Goal: Task Accomplishment & Management: Manage account settings

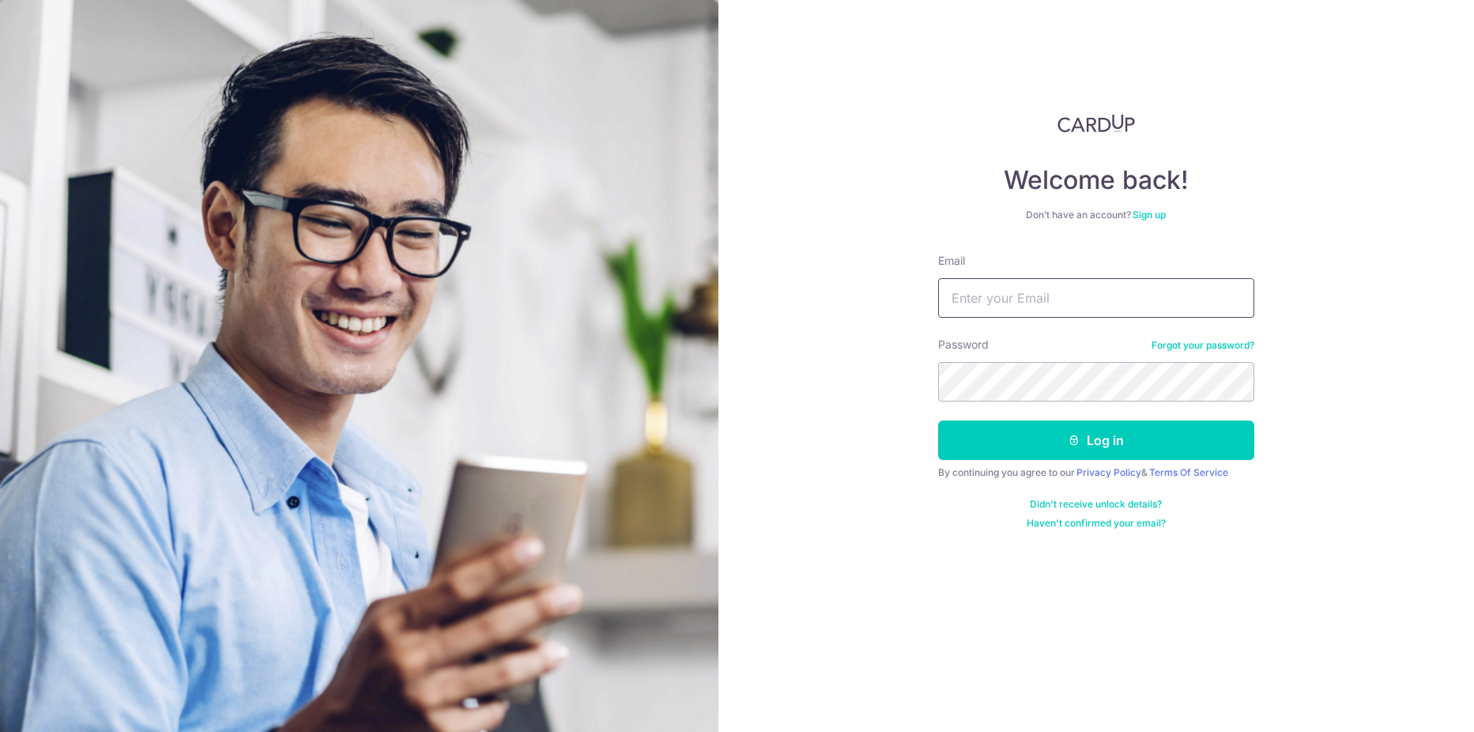
click at [1083, 300] on input "Email" at bounding box center [1096, 298] width 316 height 40
type input "[EMAIL_ADDRESS][DOMAIN_NAME]"
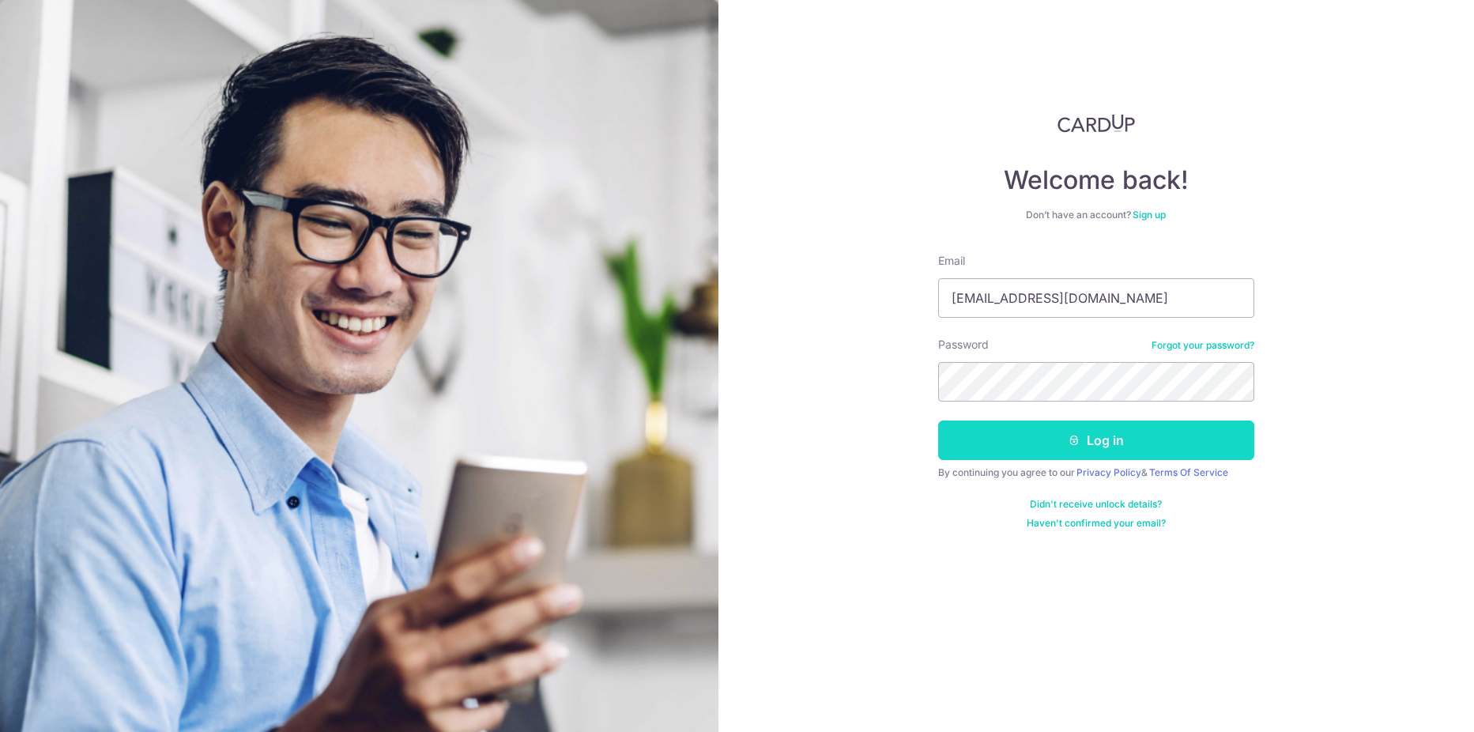
click at [1042, 426] on button "Log in" at bounding box center [1096, 440] width 316 height 40
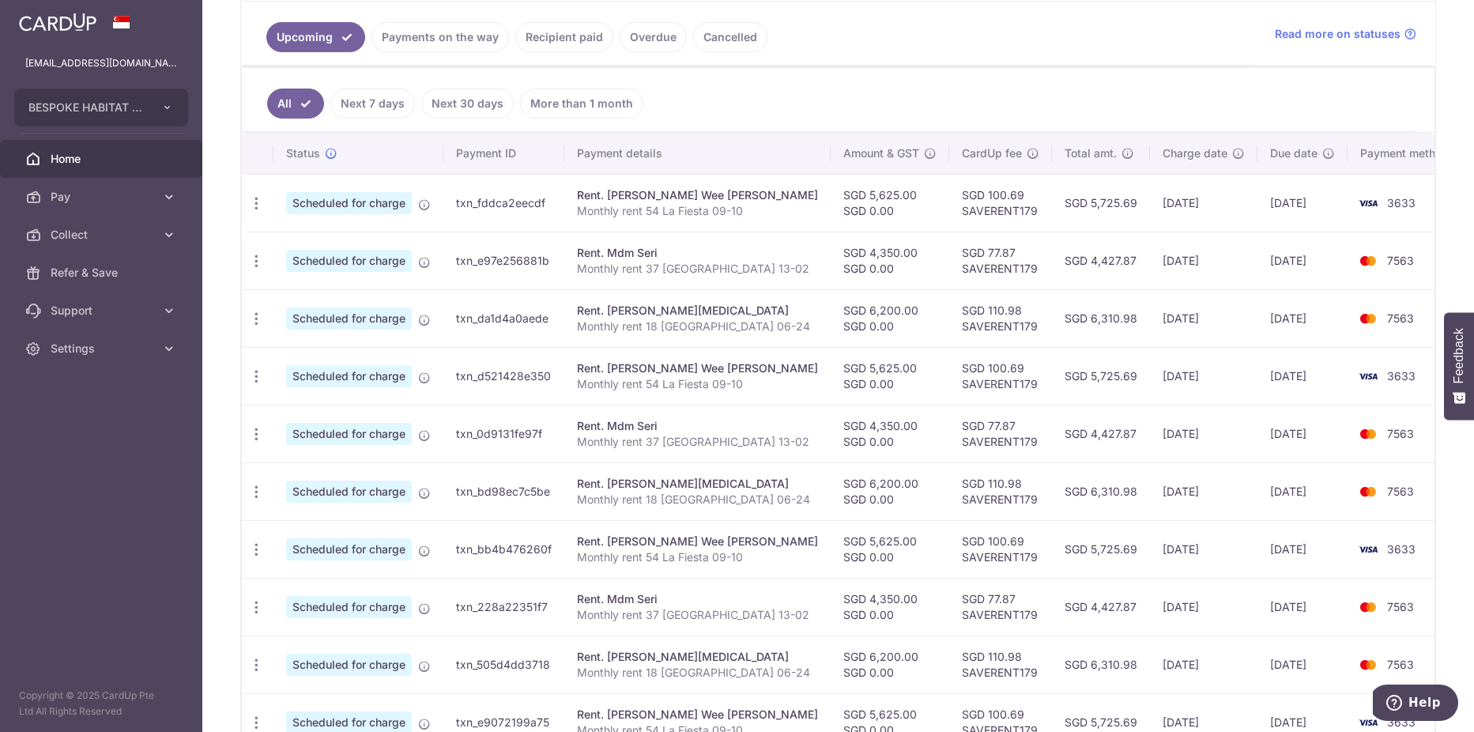
scroll to position [316, 0]
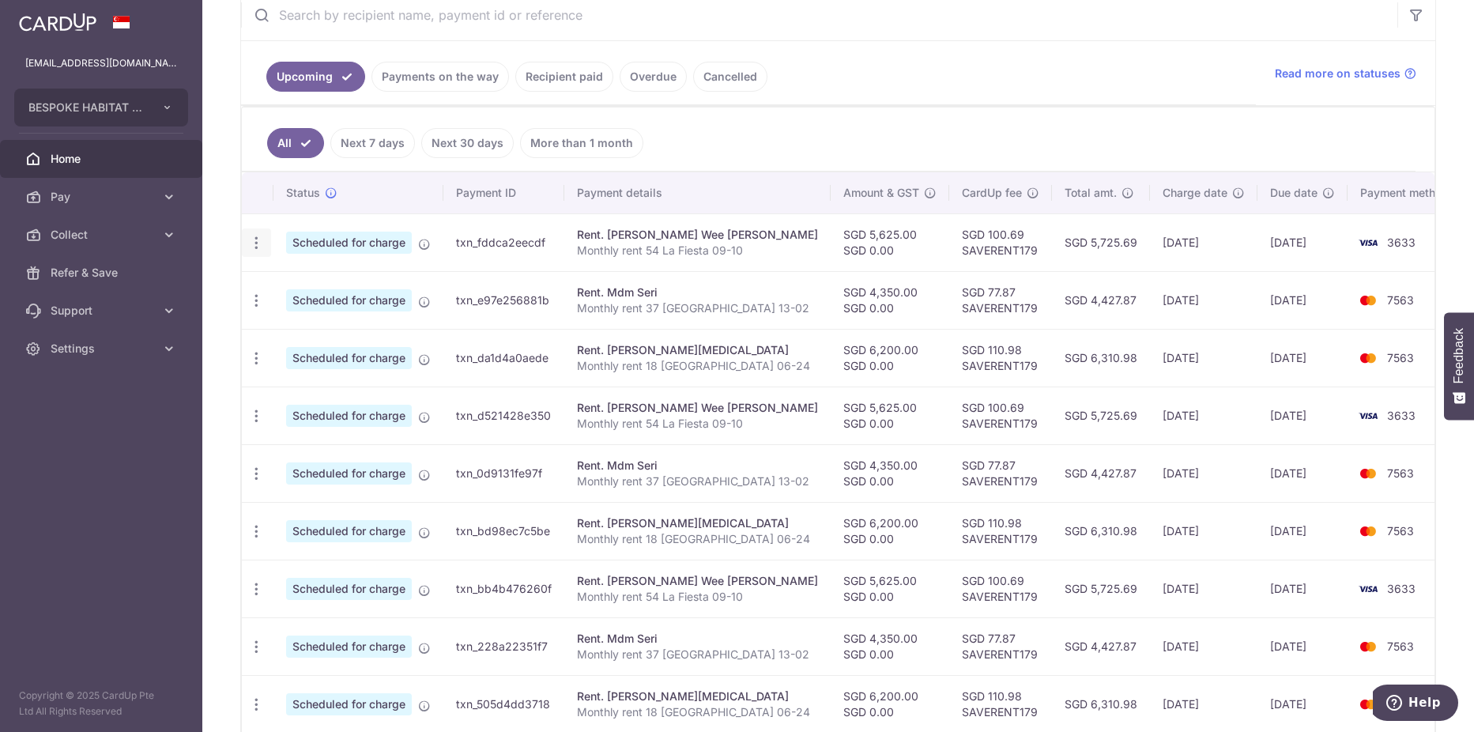
click at [254, 239] on icon "button" at bounding box center [256, 243] width 17 height 17
click at [318, 289] on span "Update payment" at bounding box center [340, 286] width 107 height 19
radio input "true"
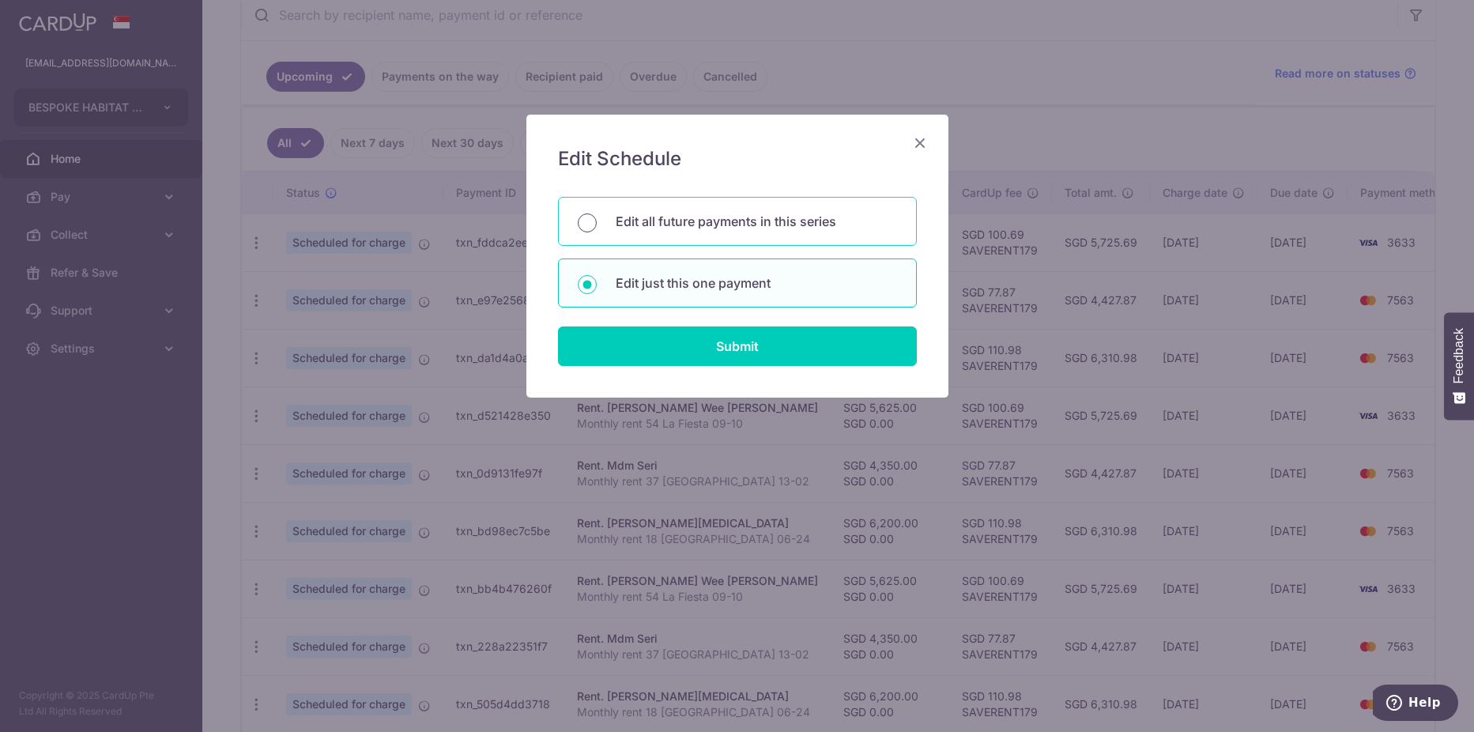
click at [585, 224] on input "Edit all future payments in this series" at bounding box center [587, 222] width 19 height 19
radio input "true"
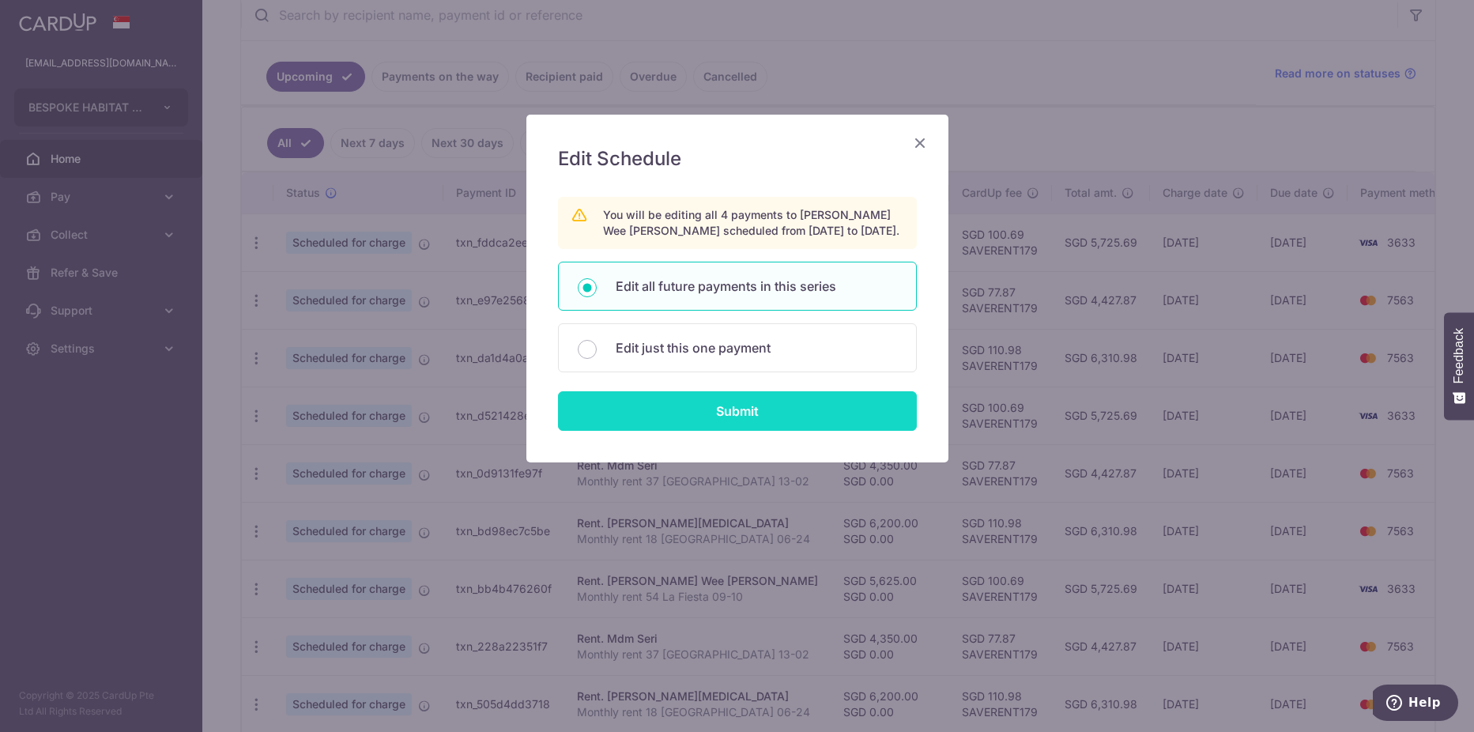
click at [692, 405] on input "Submit" at bounding box center [737, 411] width 359 height 40
radio input "true"
type input "5,625.00"
type input "0.00"
type input "Monthly rent 54 La Fiesta 09-10"
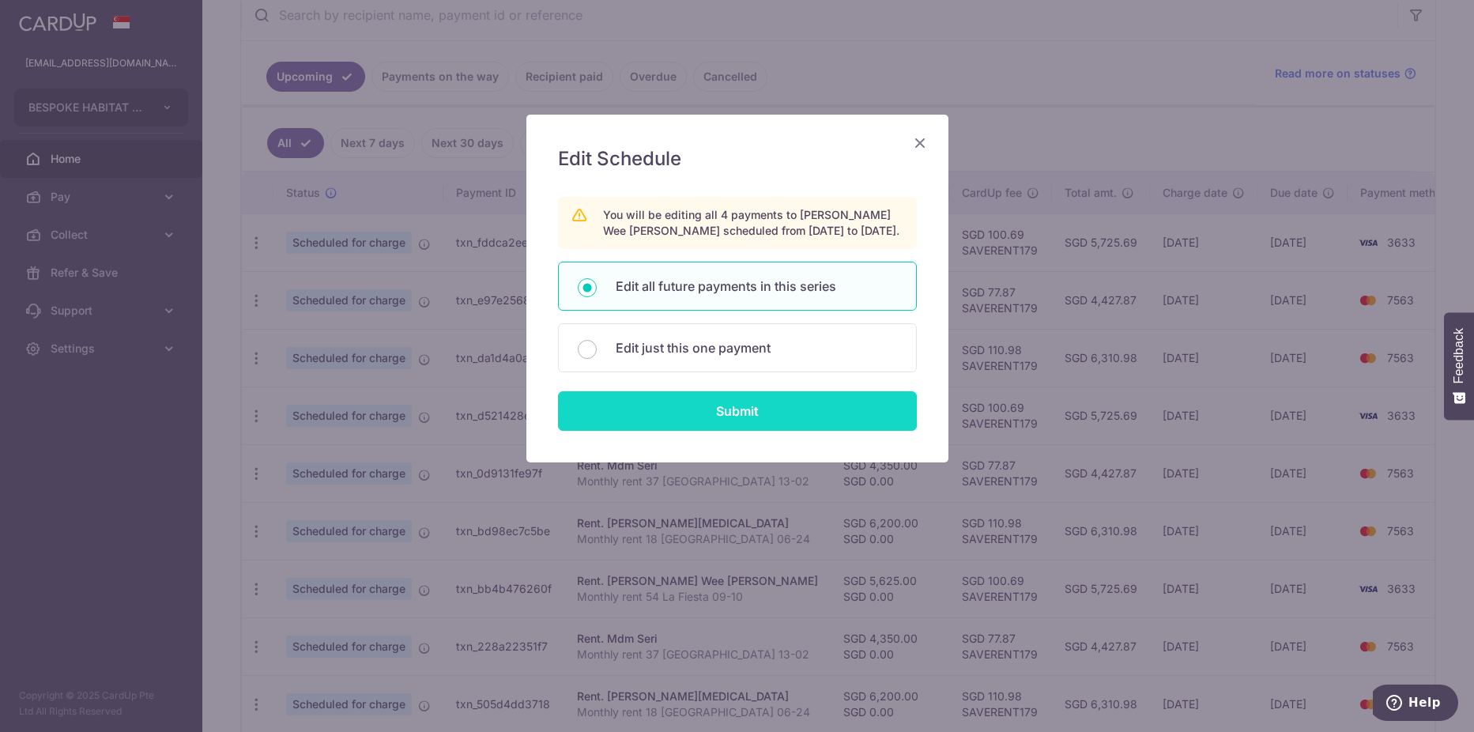
type input "La Fiesta rent"
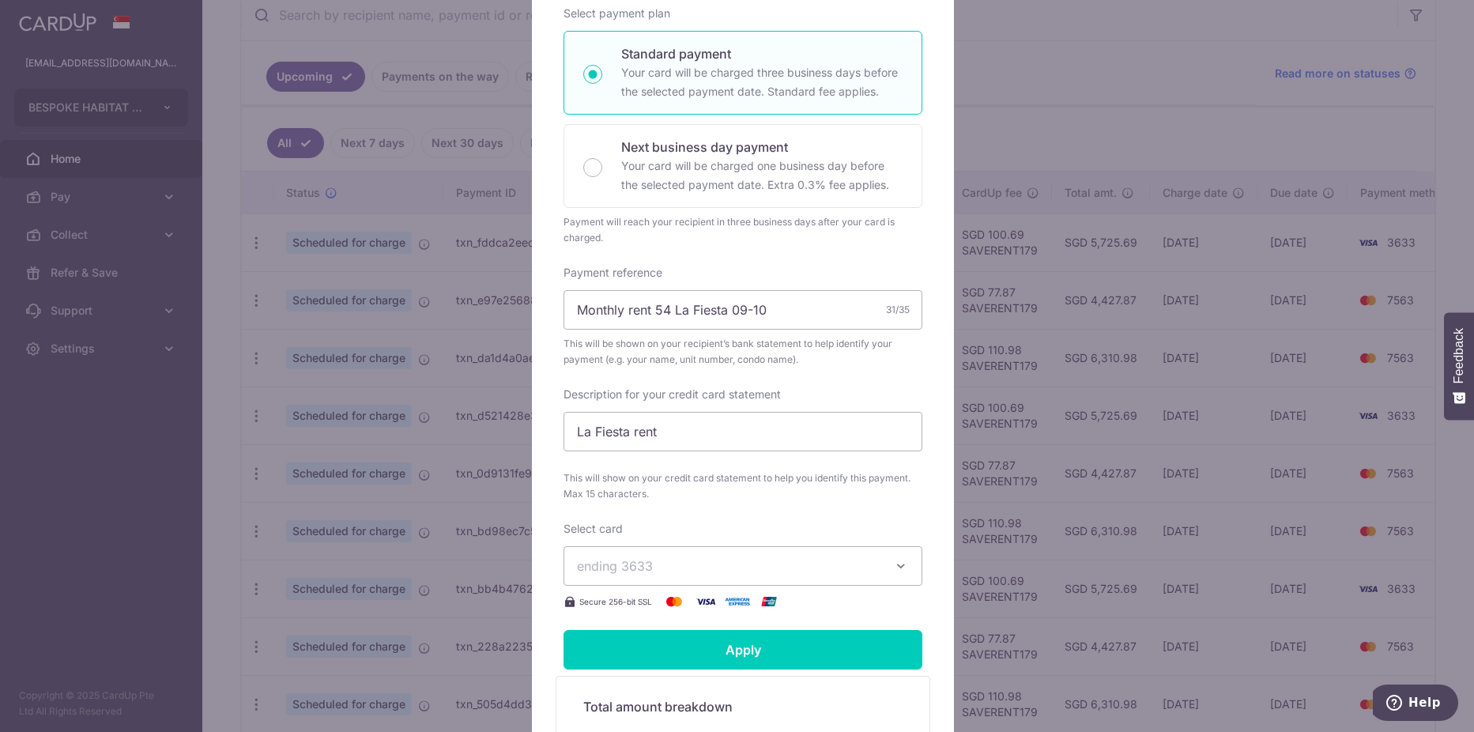
scroll to position [395, 0]
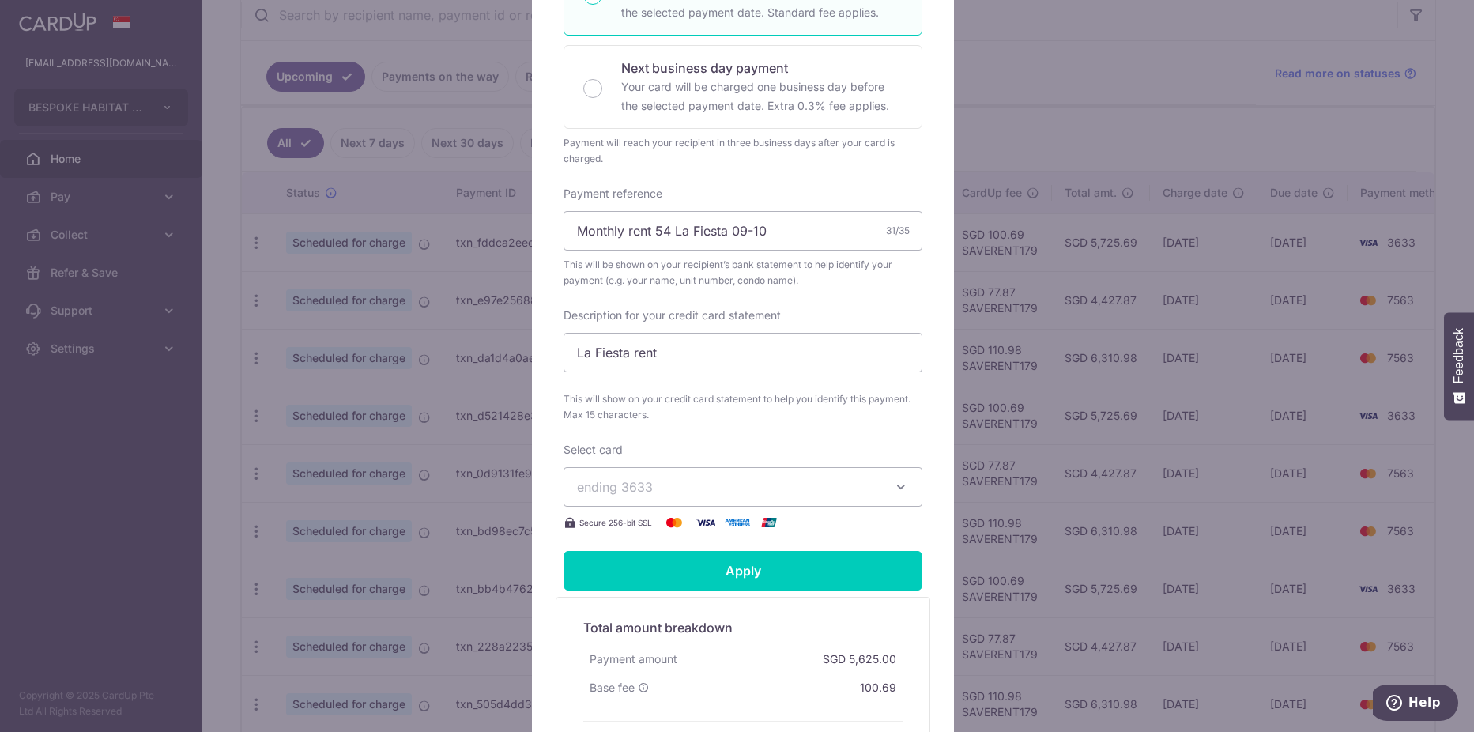
click at [805, 477] on span "ending 3633" at bounding box center [728, 486] width 303 height 19
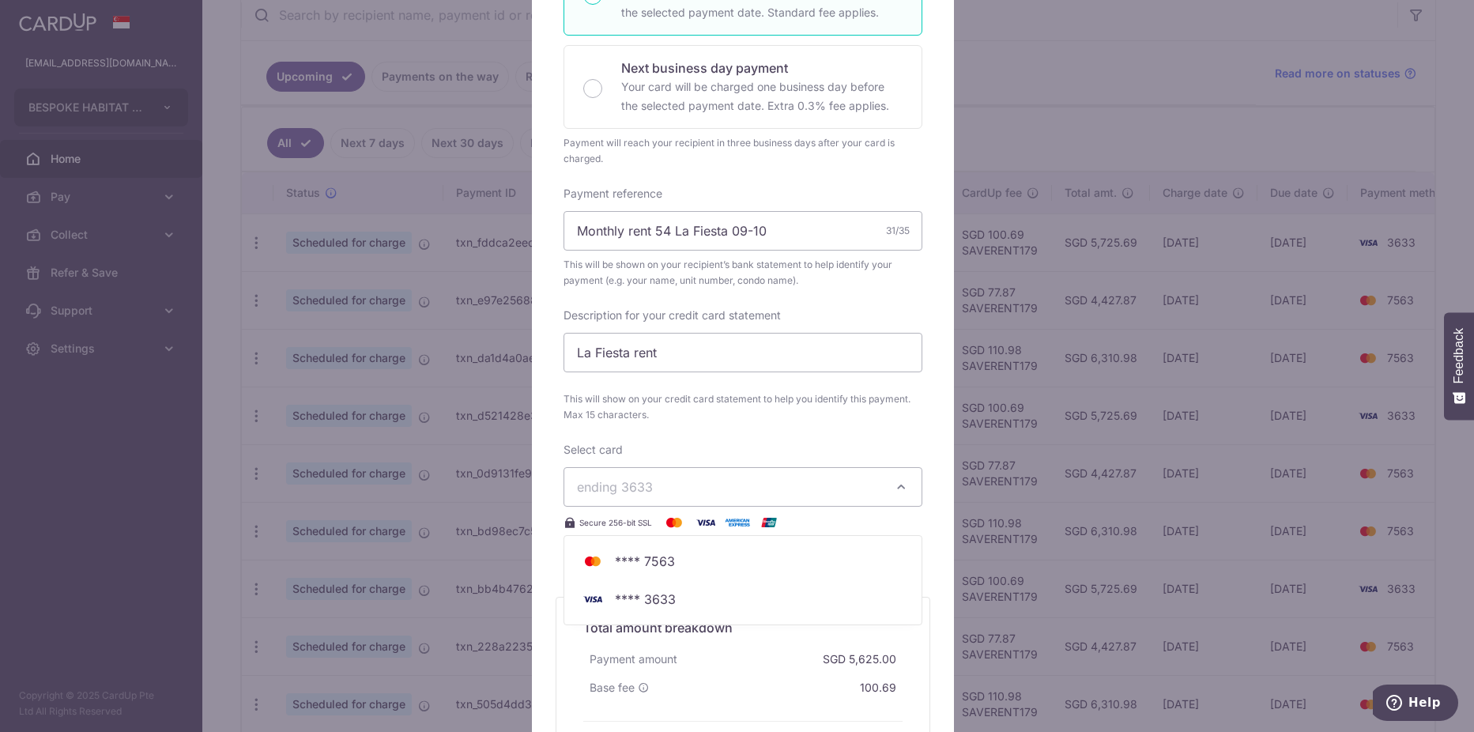
click at [805, 477] on span "ending 3633" at bounding box center [728, 486] width 303 height 19
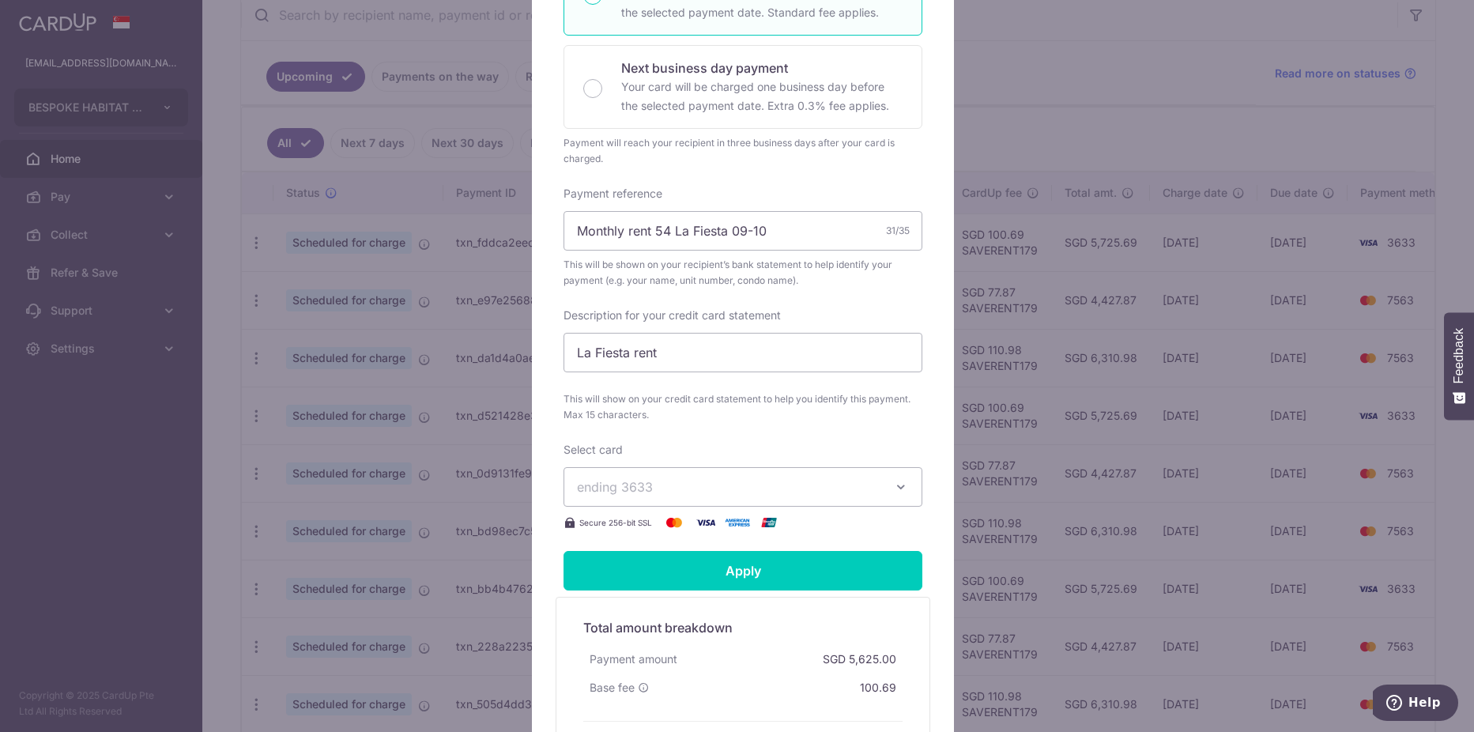
click at [227, 354] on div "Edit payment By clicking apply, you will make changes to all 4 payments to Albe…" at bounding box center [737, 366] width 1474 height 732
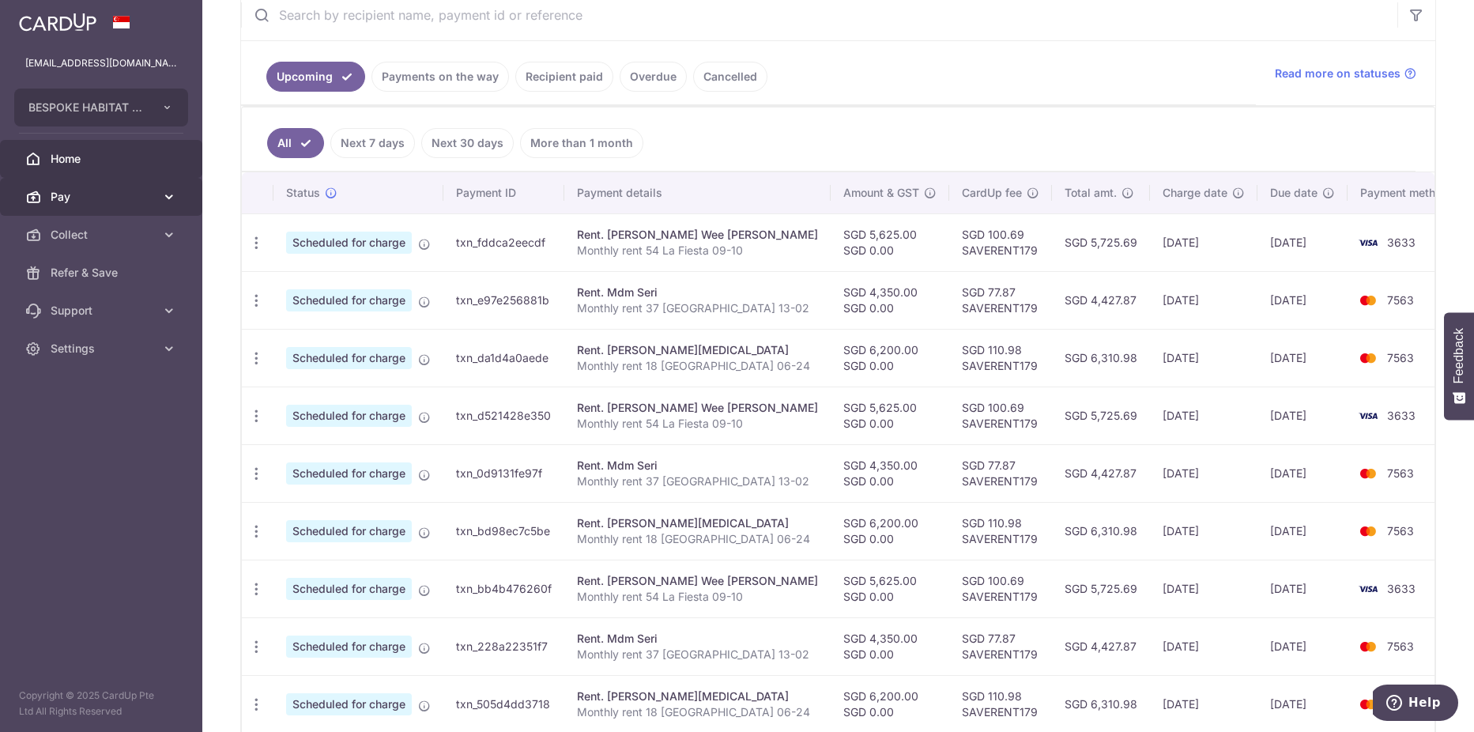
click at [144, 186] on link "Pay" at bounding box center [101, 197] width 202 height 38
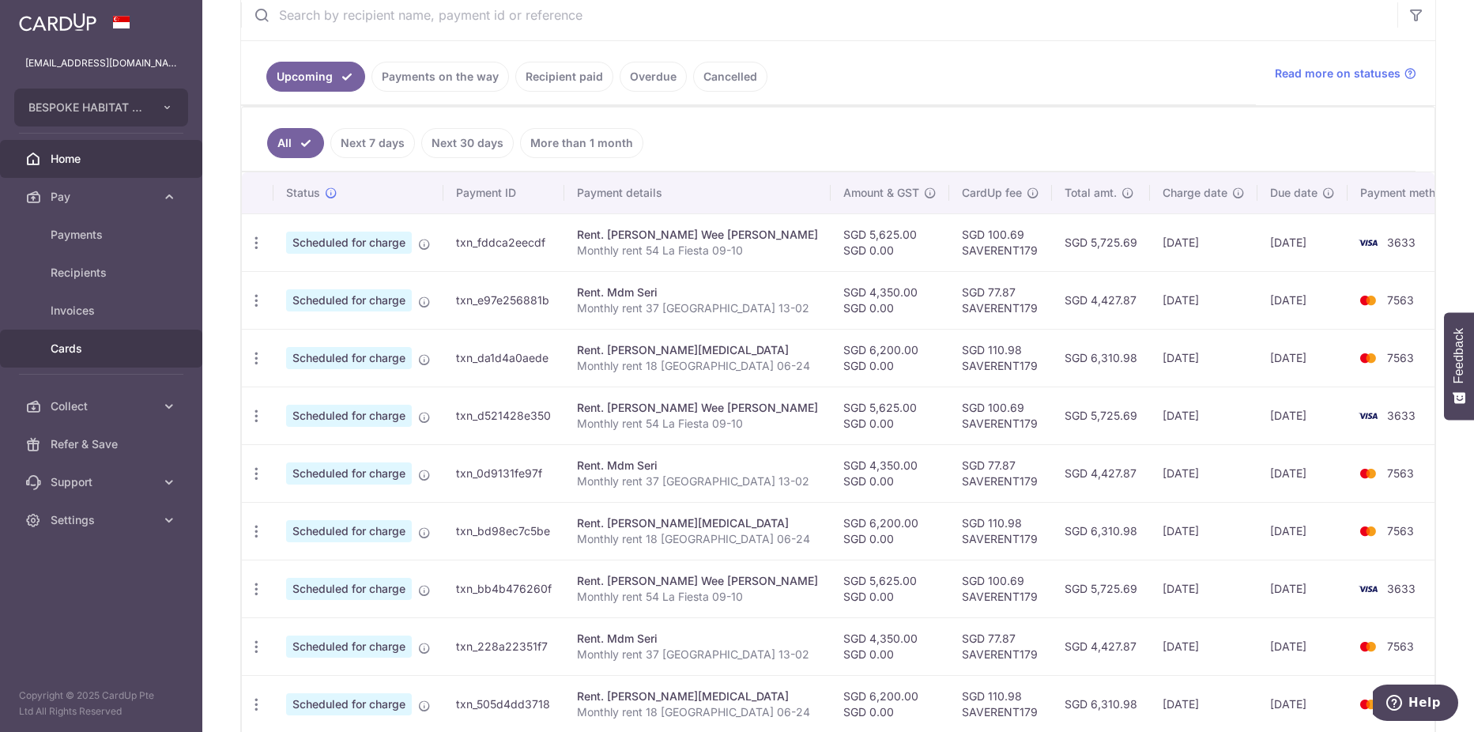
click at [93, 343] on span "Cards" at bounding box center [103, 349] width 104 height 16
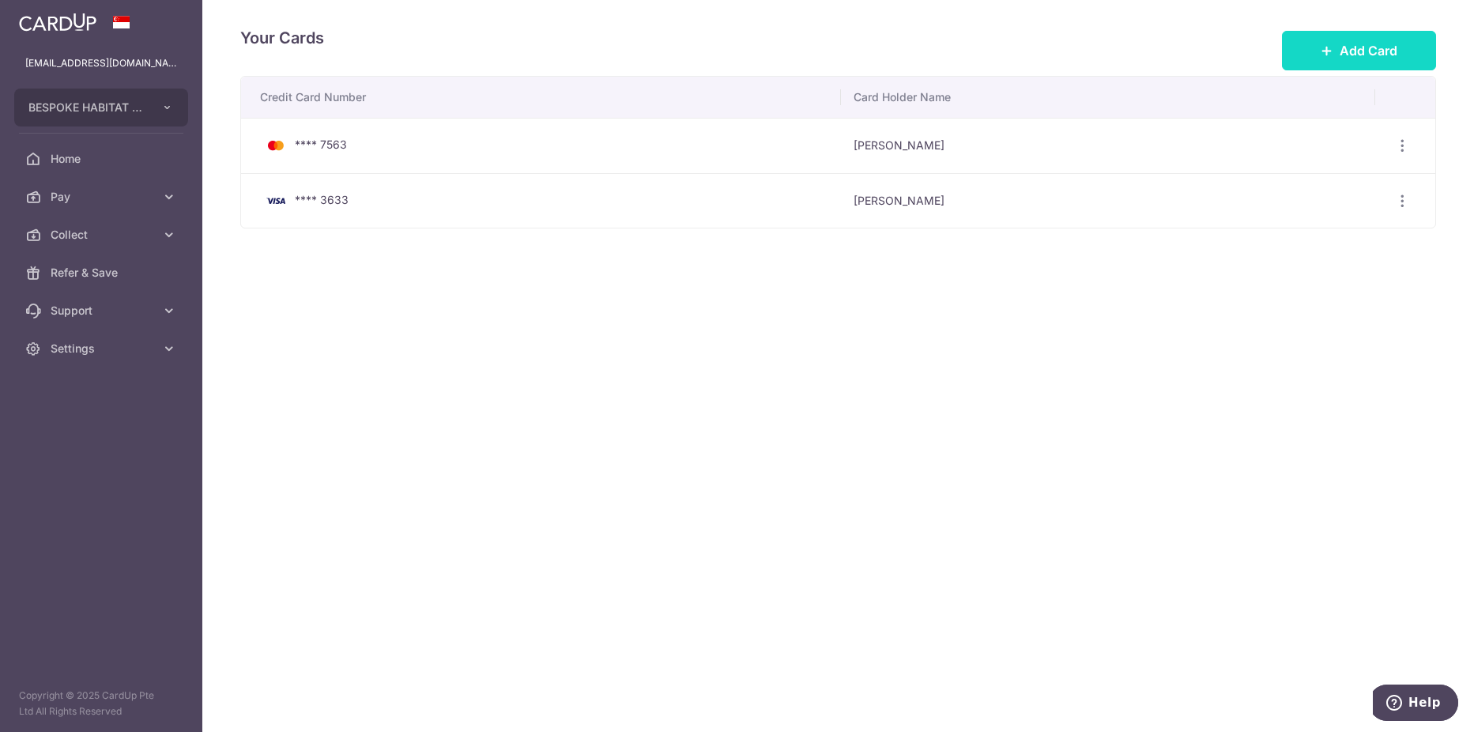
click at [1324, 46] on icon at bounding box center [1327, 50] width 13 height 13
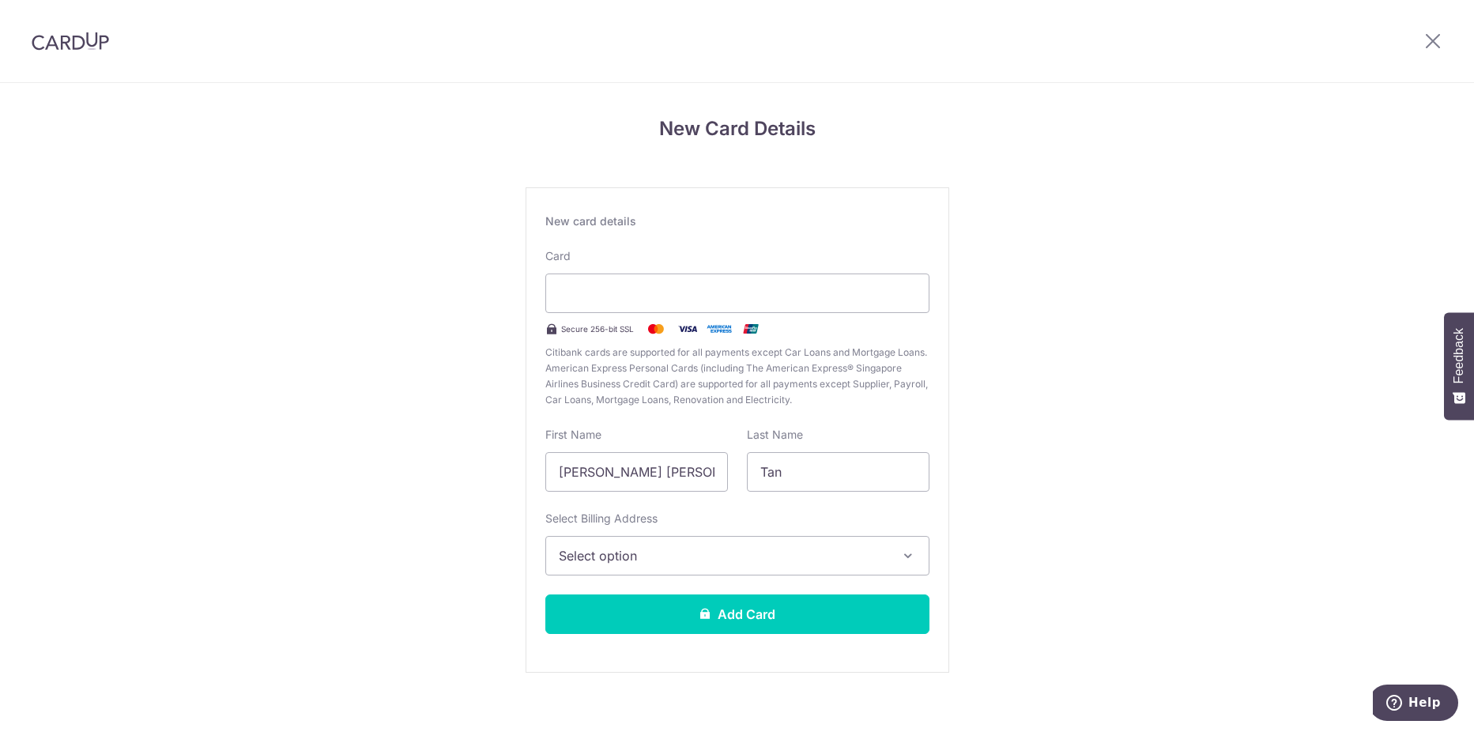
click at [766, 247] on div "New card details Card Secure 256-bit SSL Citibank cards are supported for all p…" at bounding box center [738, 429] width 424 height 485
drag, startPoint x: 682, startPoint y: 474, endPoint x: 468, endPoint y: 454, distance: 215.1
click at [468, 455] on div "New Card Details New card details Card Secure 256-bit SSL Citibank cards are su…" at bounding box center [737, 415] width 1474 height 664
type input "Kym"
click at [654, 571] on button "Select option" at bounding box center [737, 556] width 384 height 40
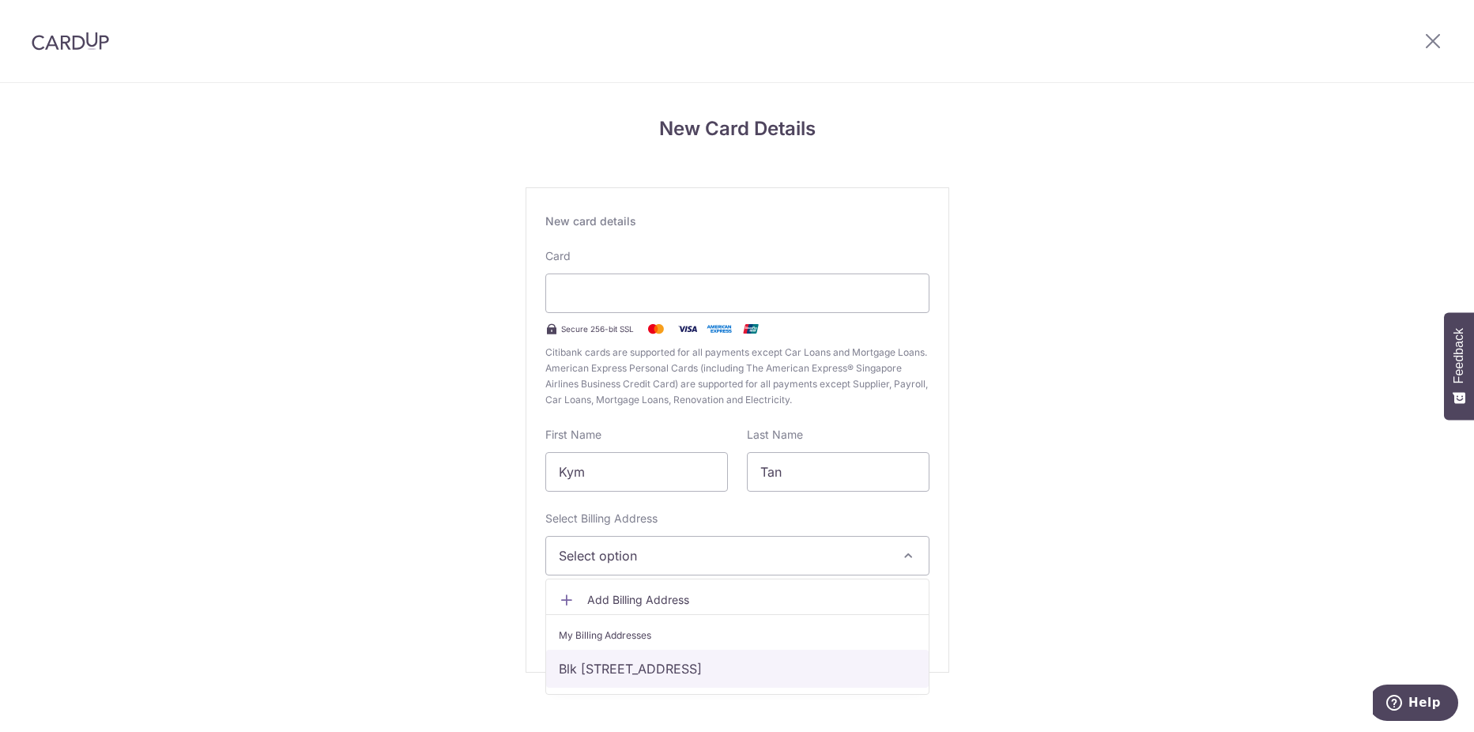
click at [641, 664] on link "Blk 237 Bishan St 22, #11-174, Singapore, Singapore-570237" at bounding box center [737, 669] width 383 height 38
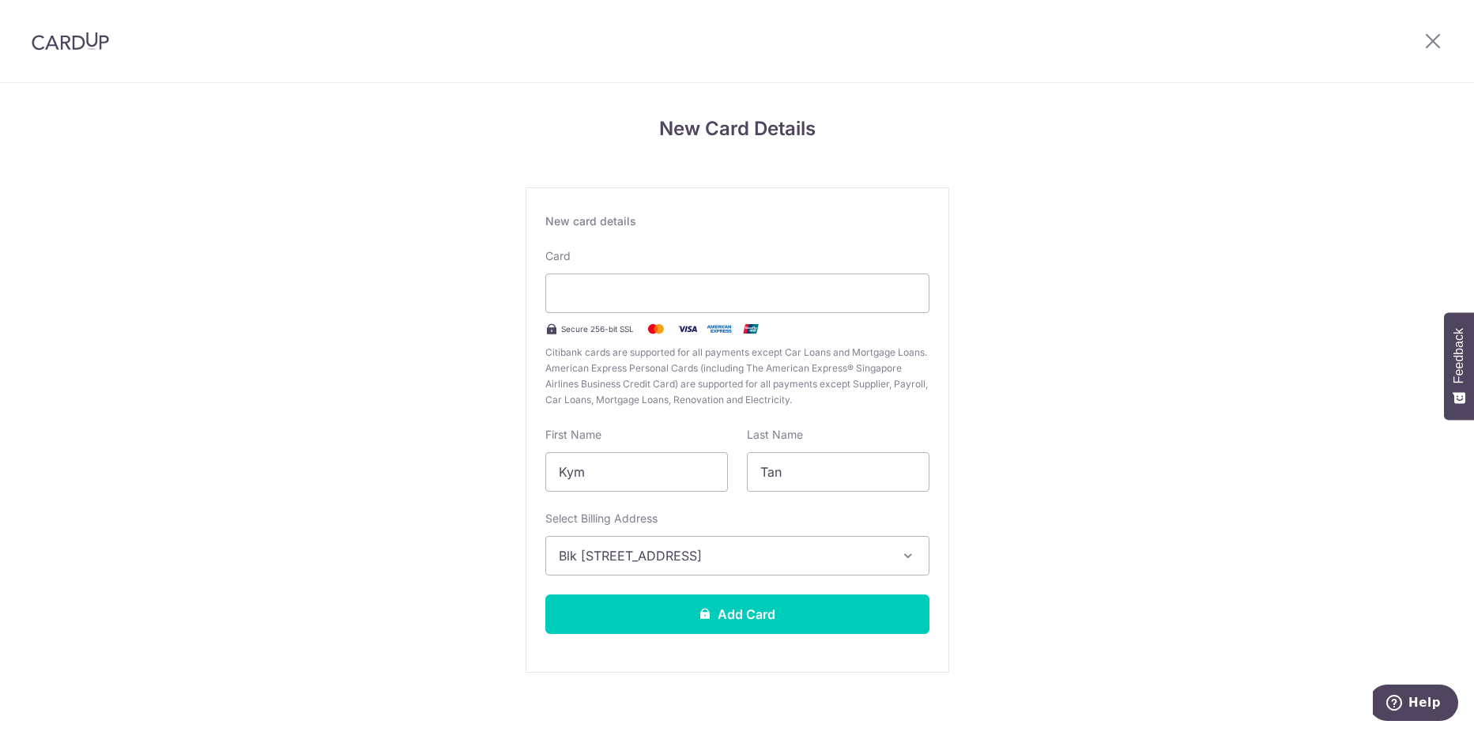
click at [893, 253] on div "Card Secure 256-bit SSL Citibank cards are supported for all payments except Ca…" at bounding box center [737, 328] width 384 height 160
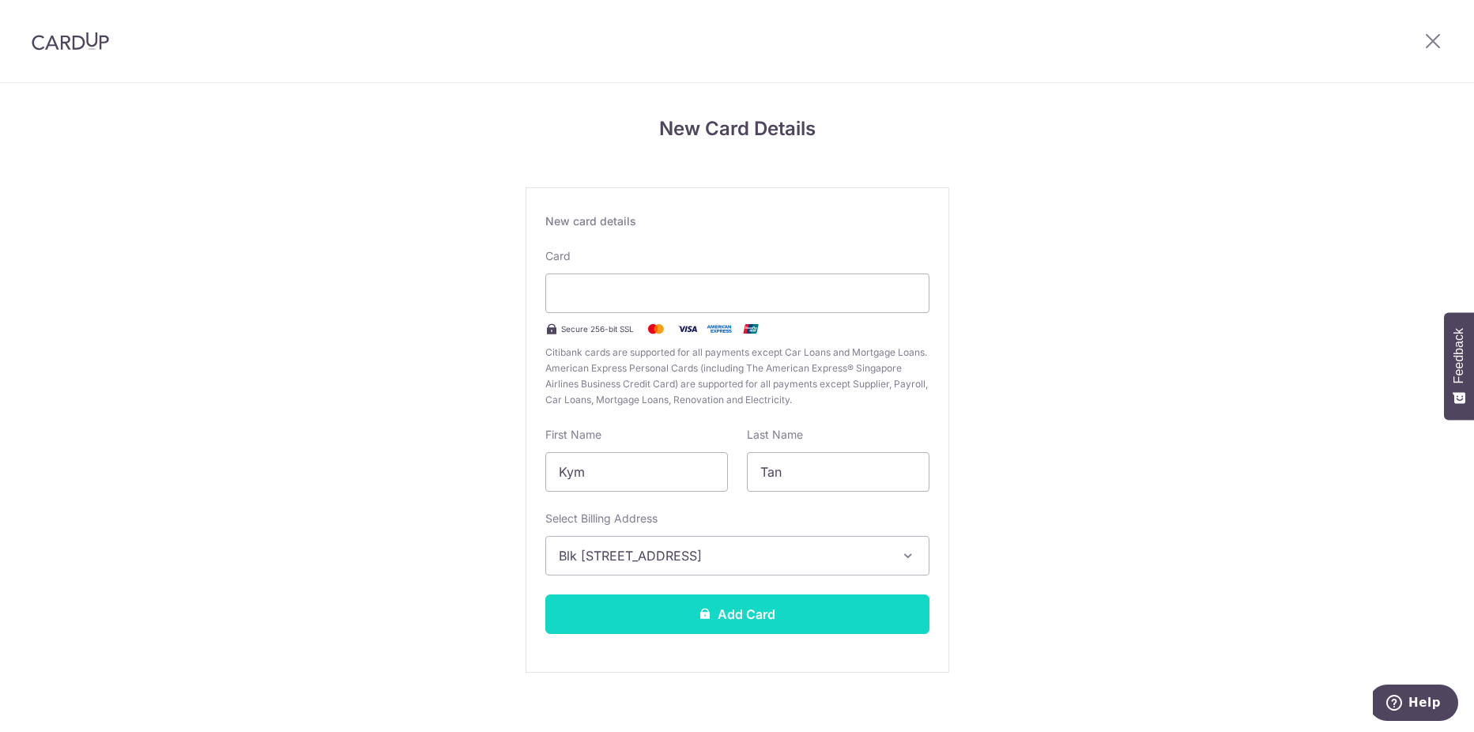
click at [837, 625] on button "Add Card" at bounding box center [737, 614] width 384 height 40
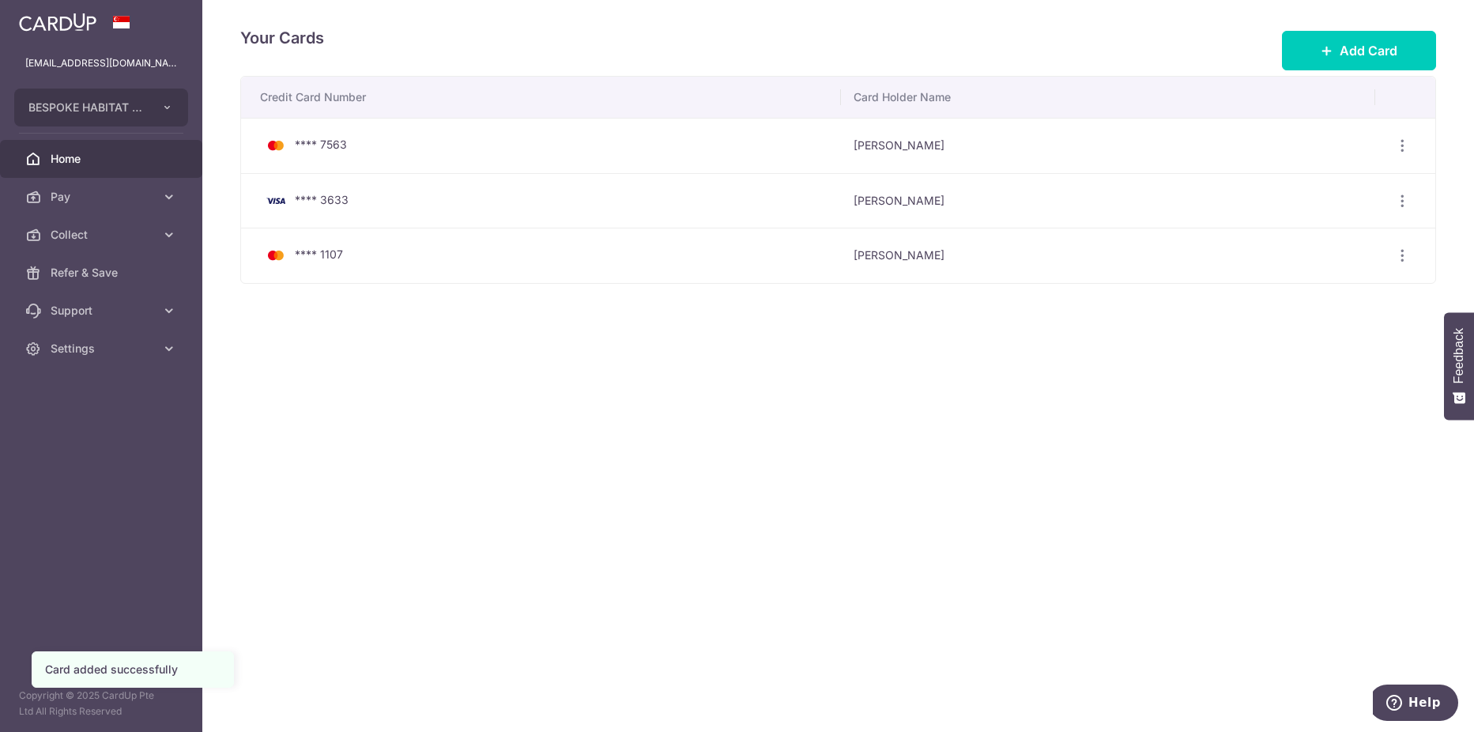
click at [109, 164] on span "Home" at bounding box center [103, 159] width 104 height 16
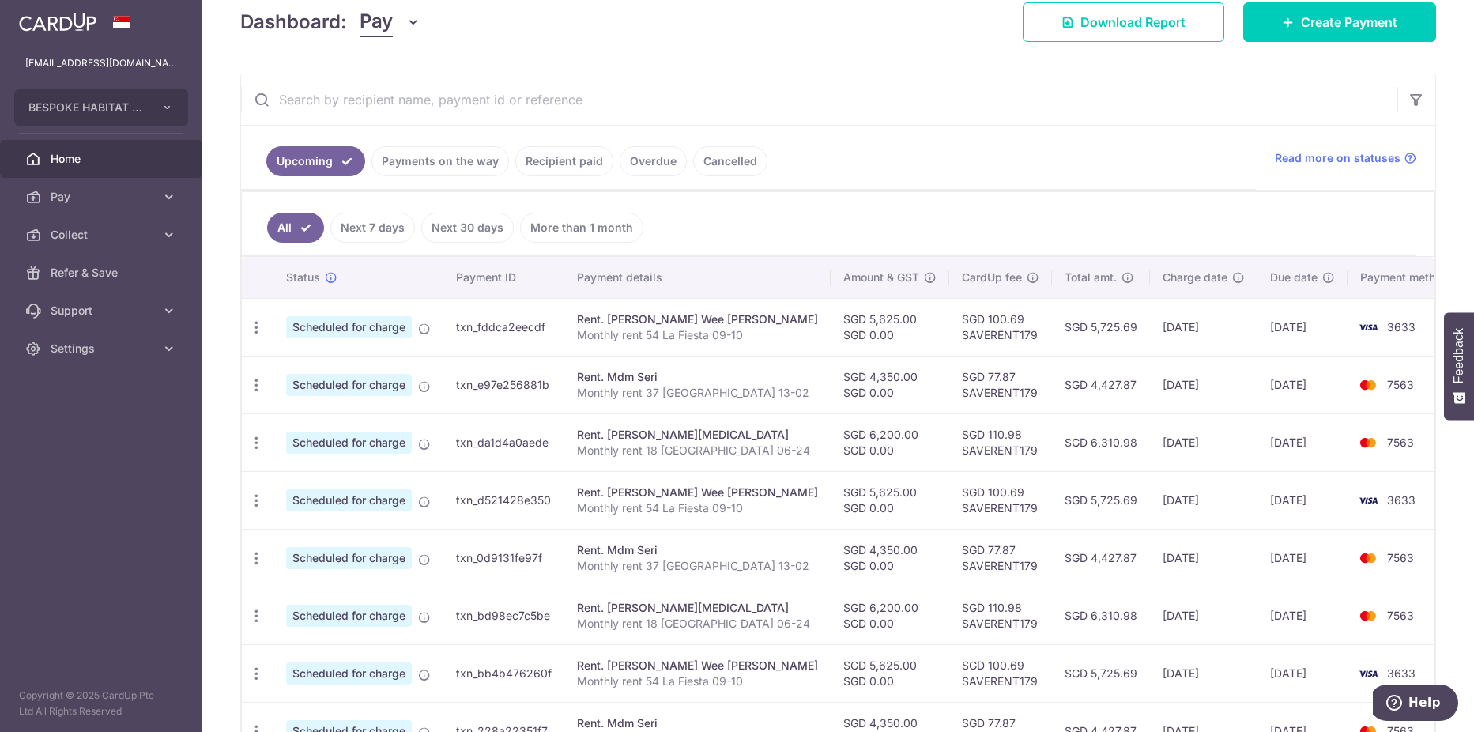
scroll to position [237, 0]
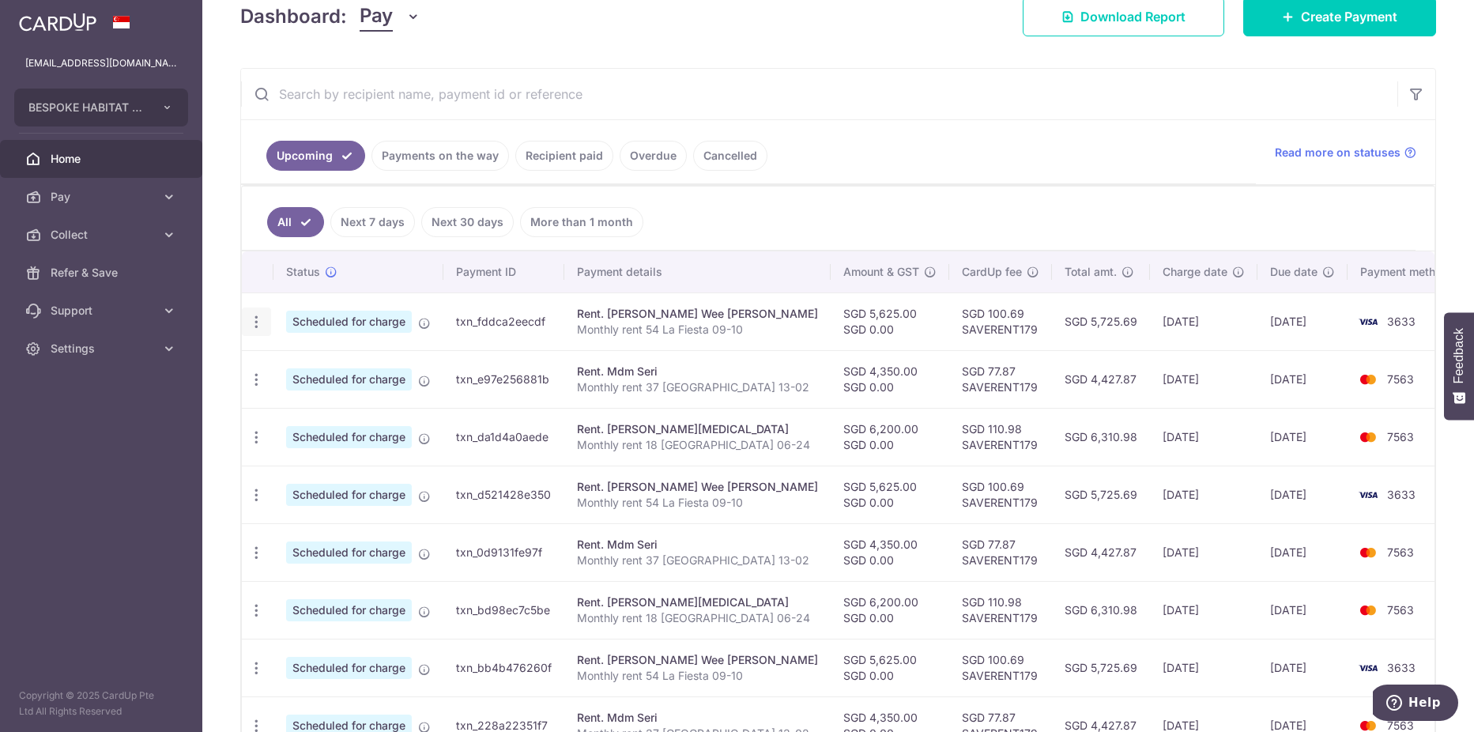
click at [253, 319] on icon "button" at bounding box center [256, 322] width 17 height 17
click at [307, 369] on span "Update payment" at bounding box center [340, 365] width 107 height 19
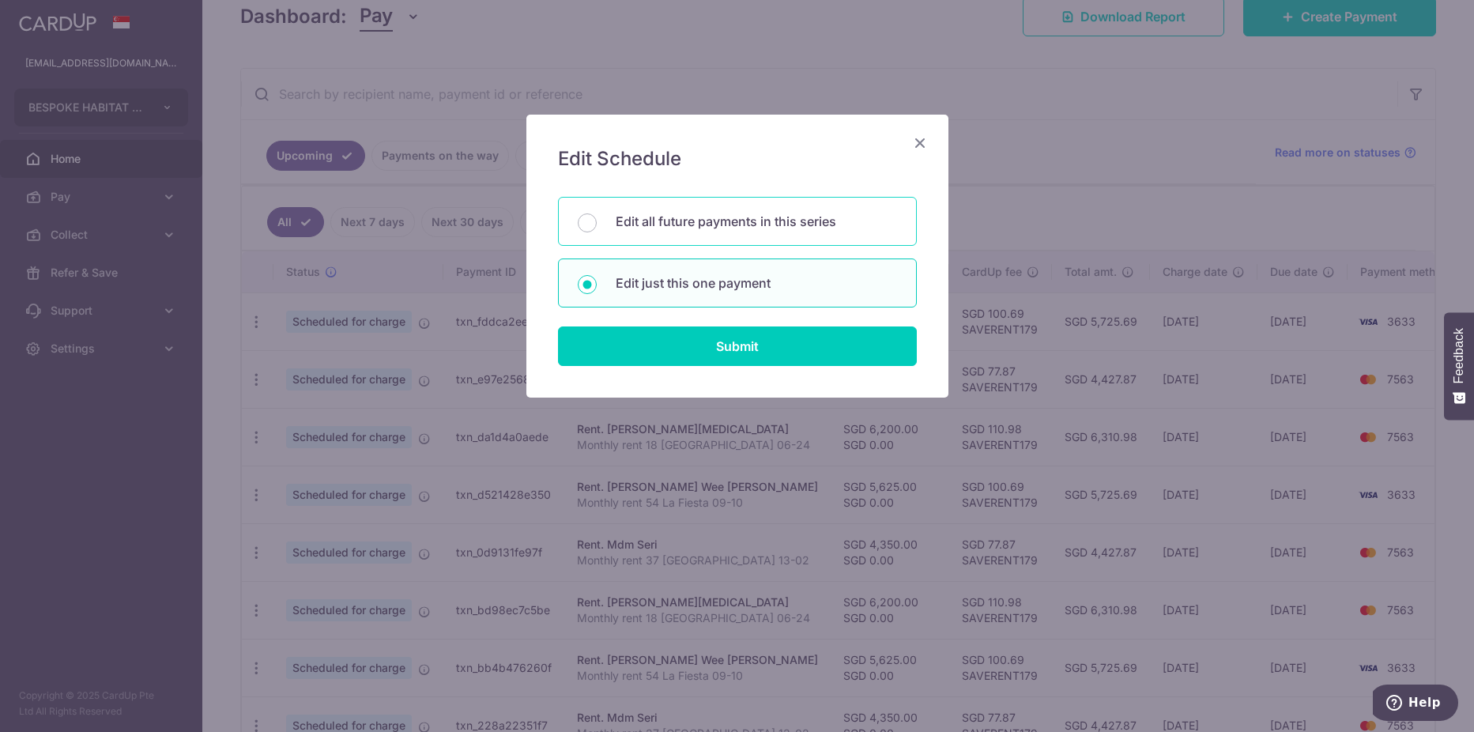
click at [722, 226] on p "Edit all future payments in this series" at bounding box center [756, 221] width 281 height 19
click at [597, 226] on input "Edit all future payments in this series" at bounding box center [587, 222] width 19 height 19
radio input "true"
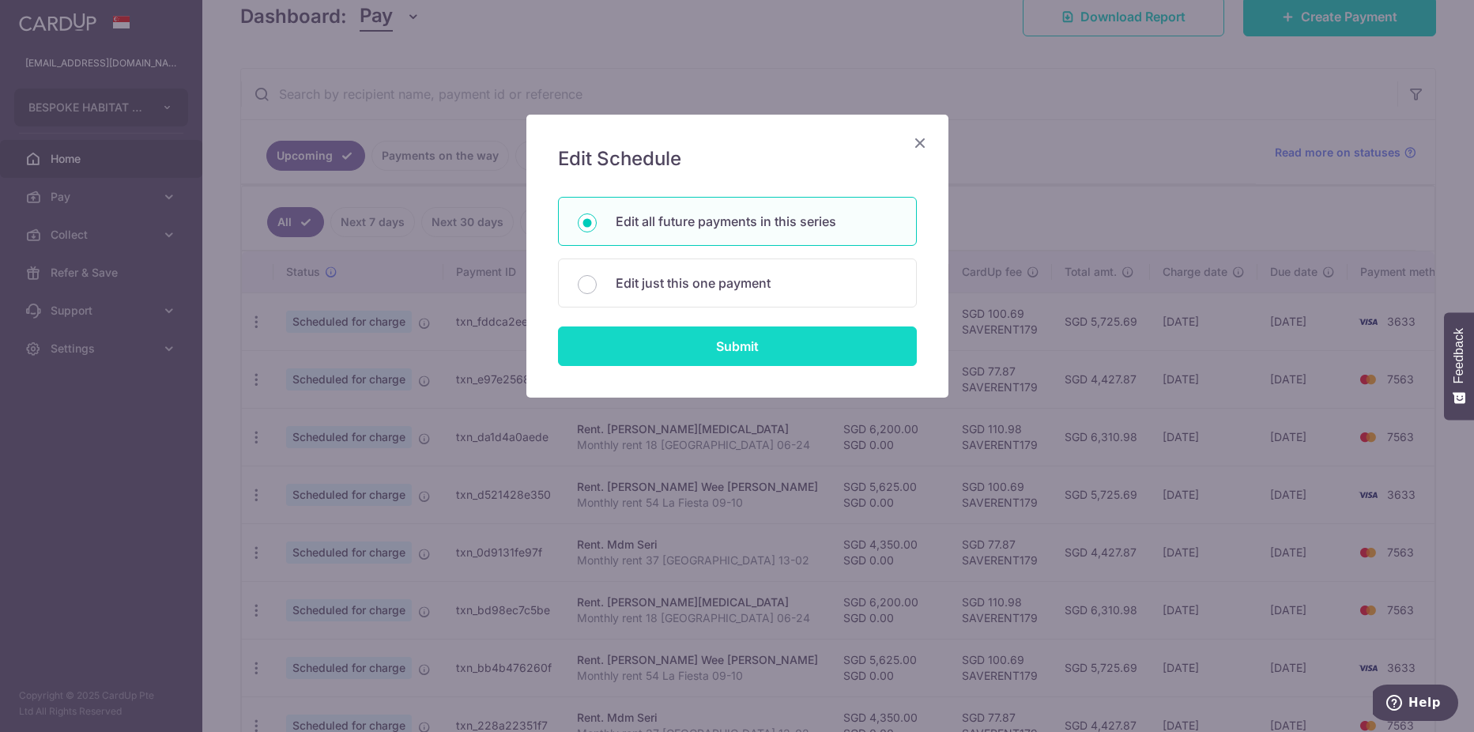
click at [731, 350] on input "Submit" at bounding box center [737, 346] width 359 height 40
radio input "true"
type input "5,625.00"
type input "0.00"
type input "Monthly rent 54 La Fiesta 09-10"
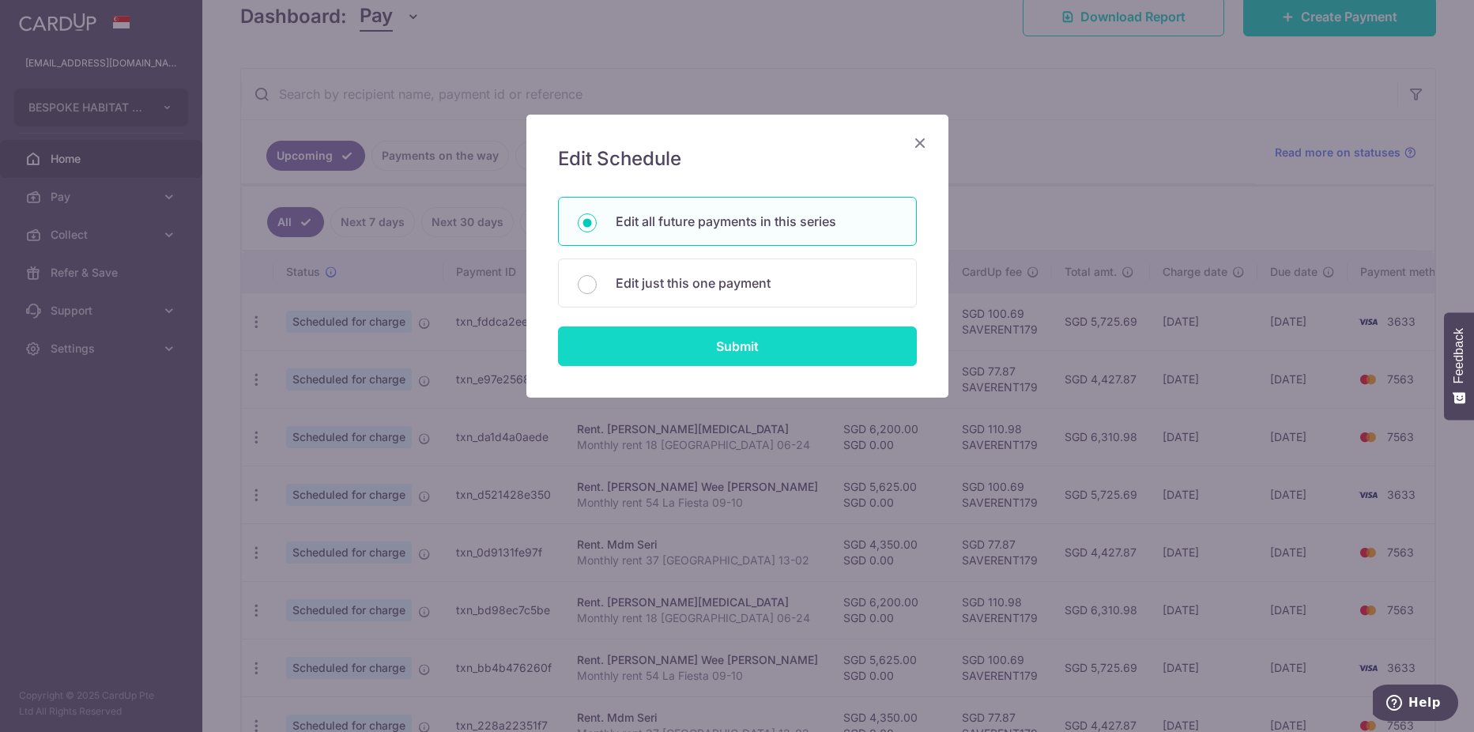
type input "La Fiesta rent"
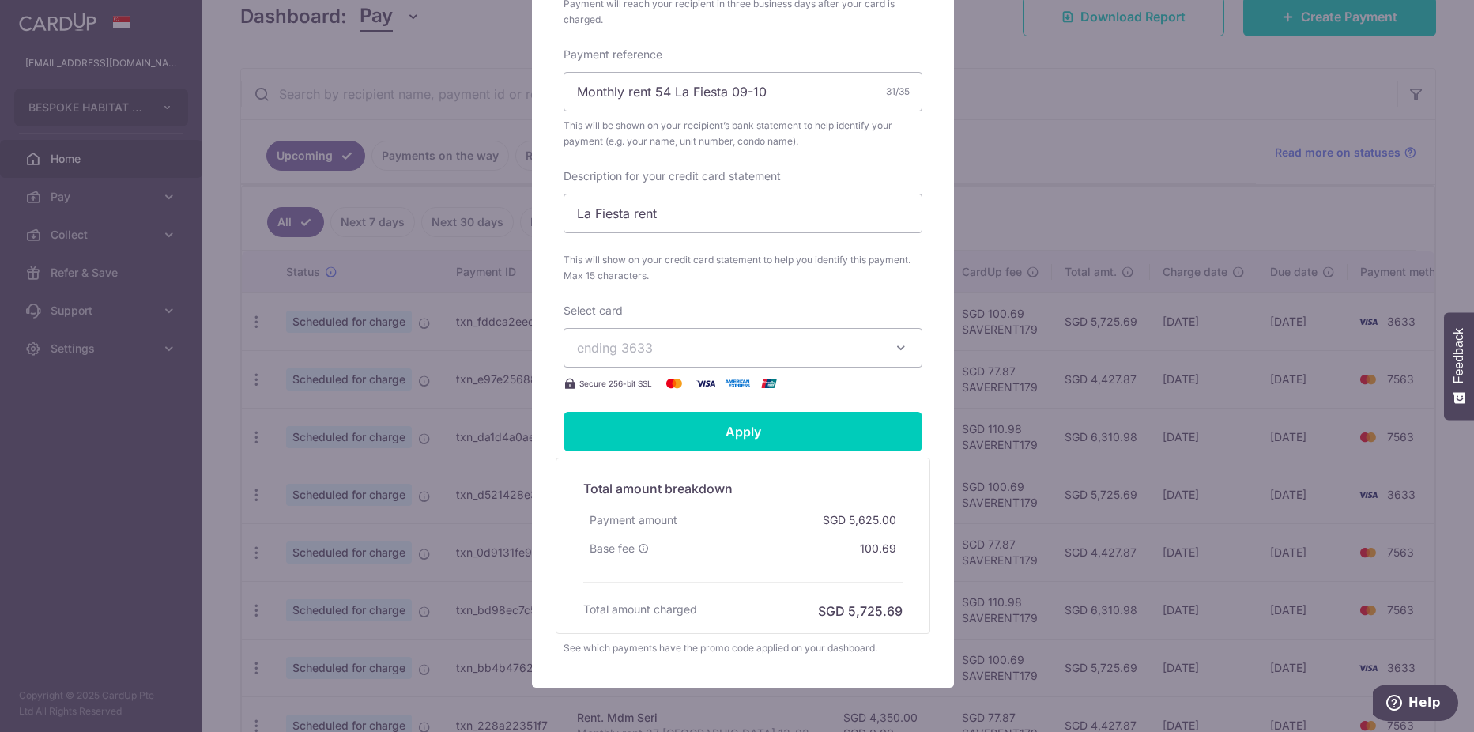
scroll to position [589, 0]
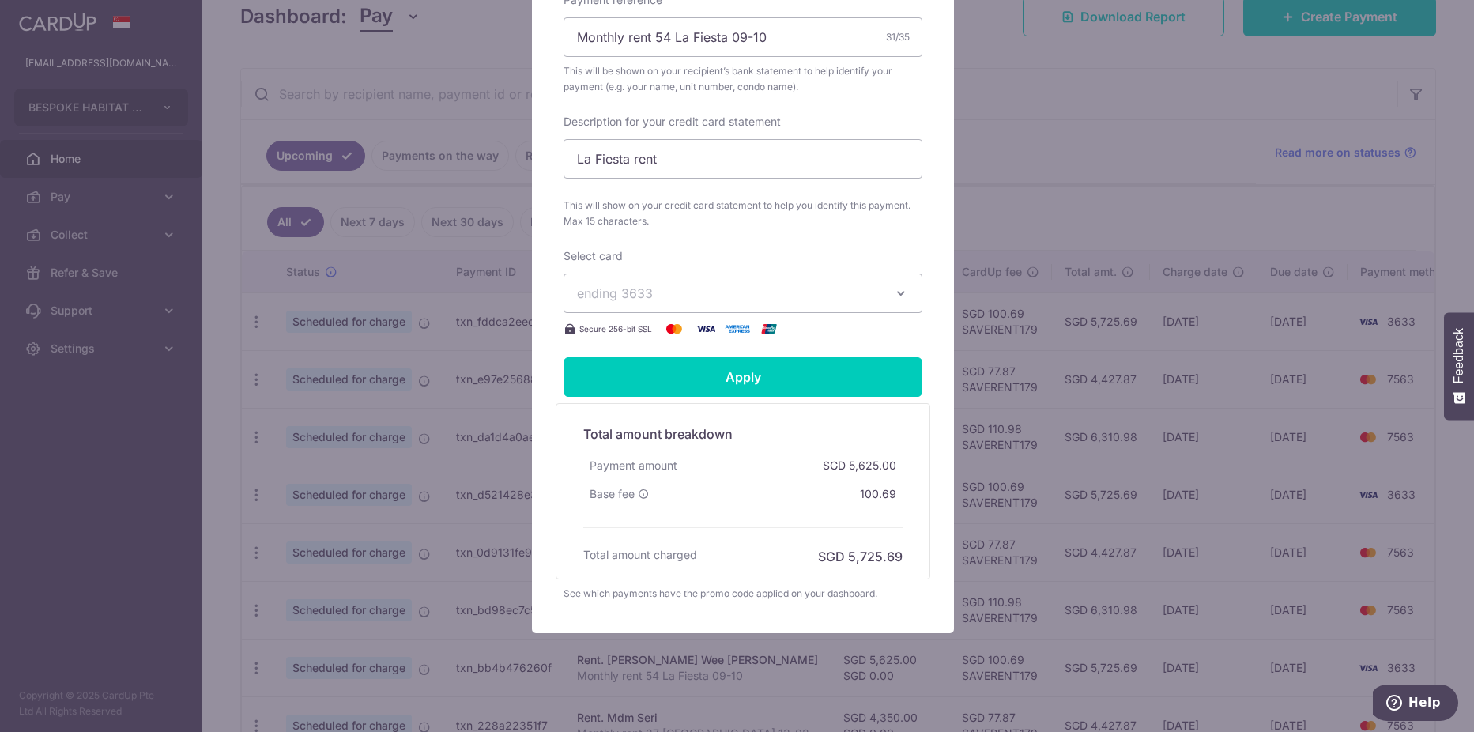
click at [792, 288] on button "ending 3633" at bounding box center [742, 293] width 359 height 40
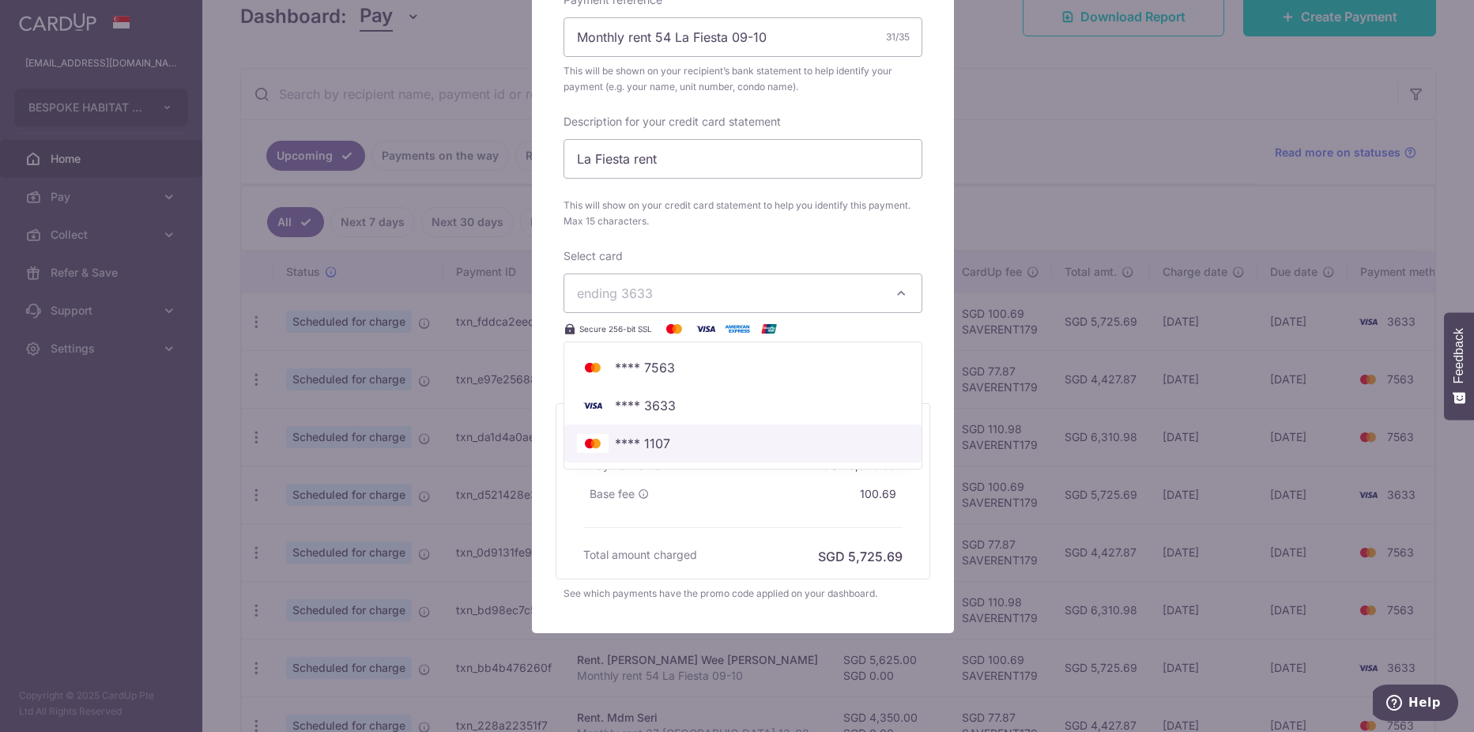
click at [735, 424] on link "**** 1107" at bounding box center [742, 443] width 357 height 38
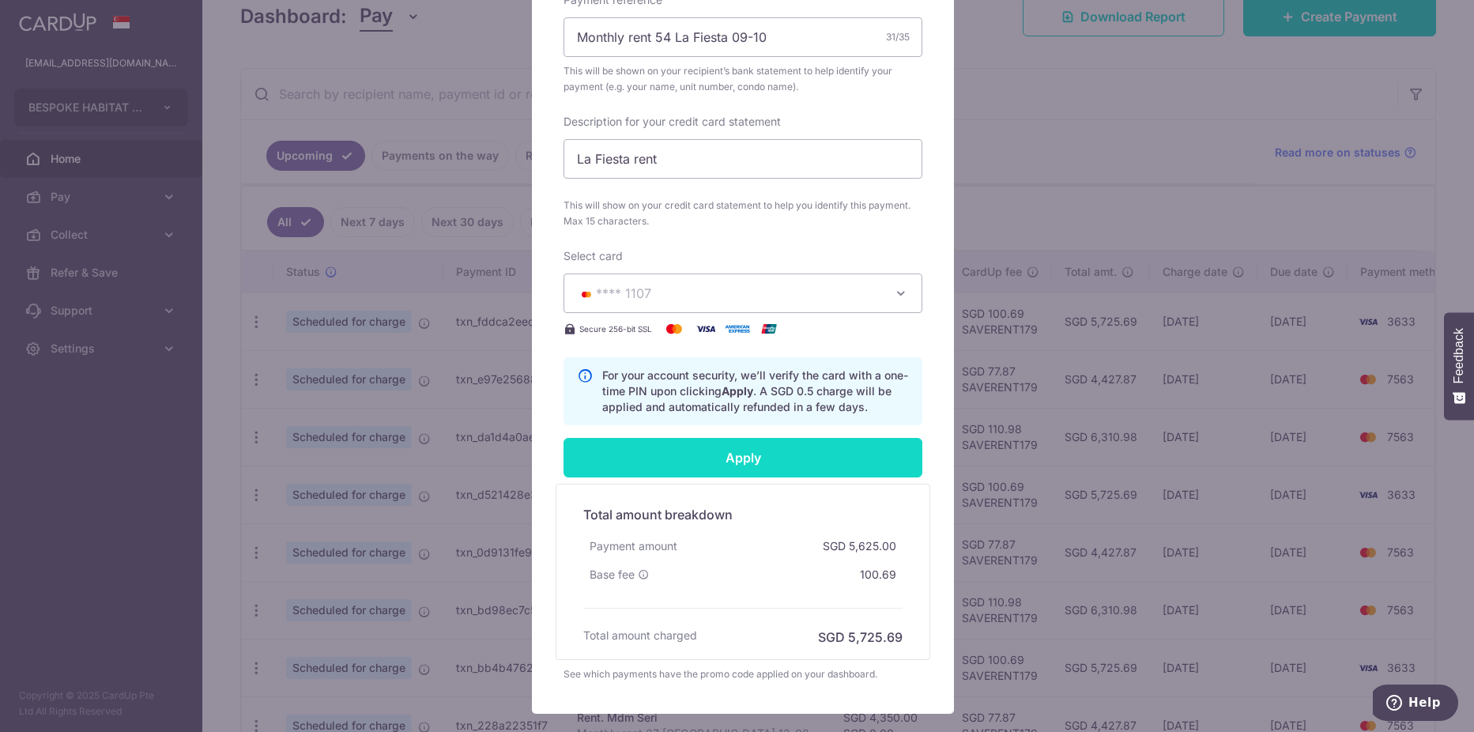
click at [757, 450] on input "Apply" at bounding box center [742, 458] width 359 height 40
type input "Successfully Applied"
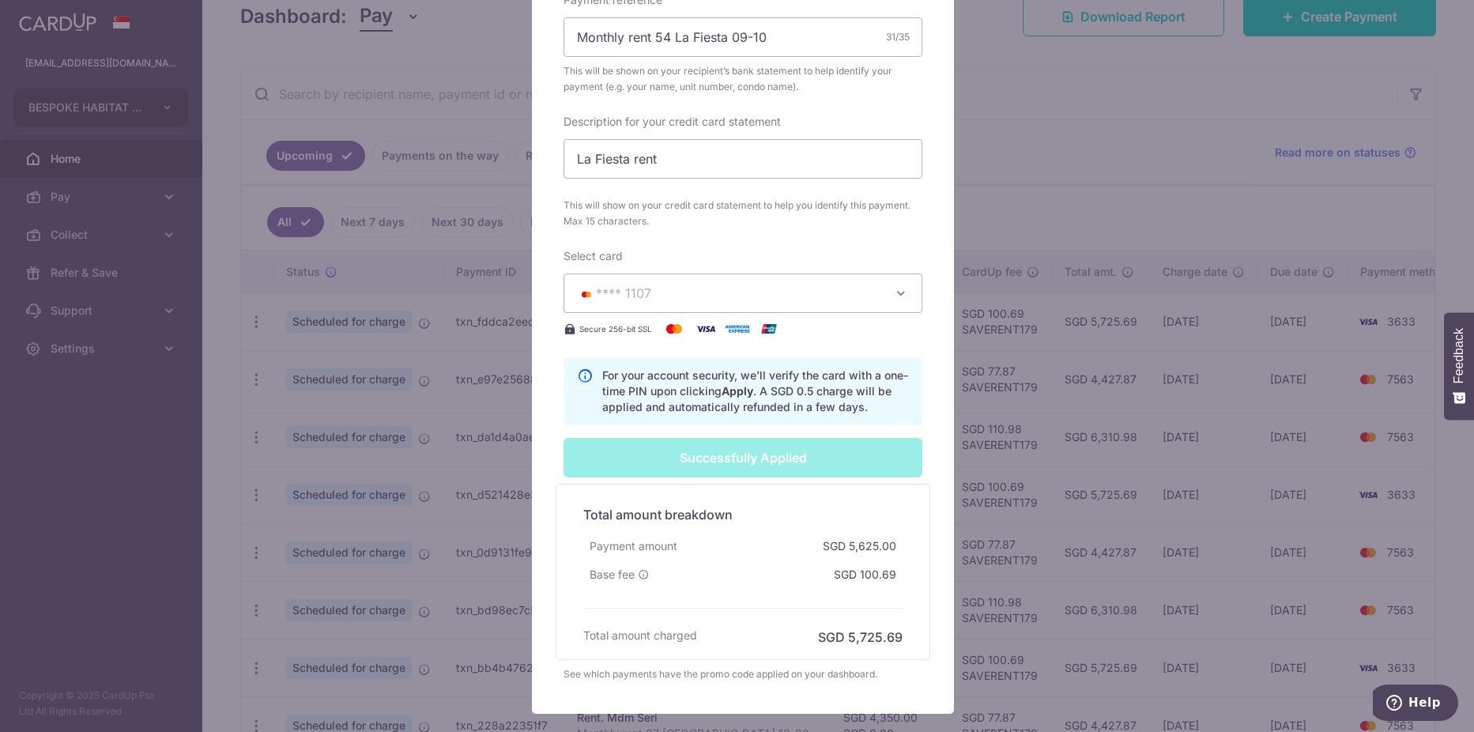
click at [141, 196] on div "Edit payment By clicking apply, you will make changes to all 4 payments to Albe…" at bounding box center [737, 366] width 1474 height 732
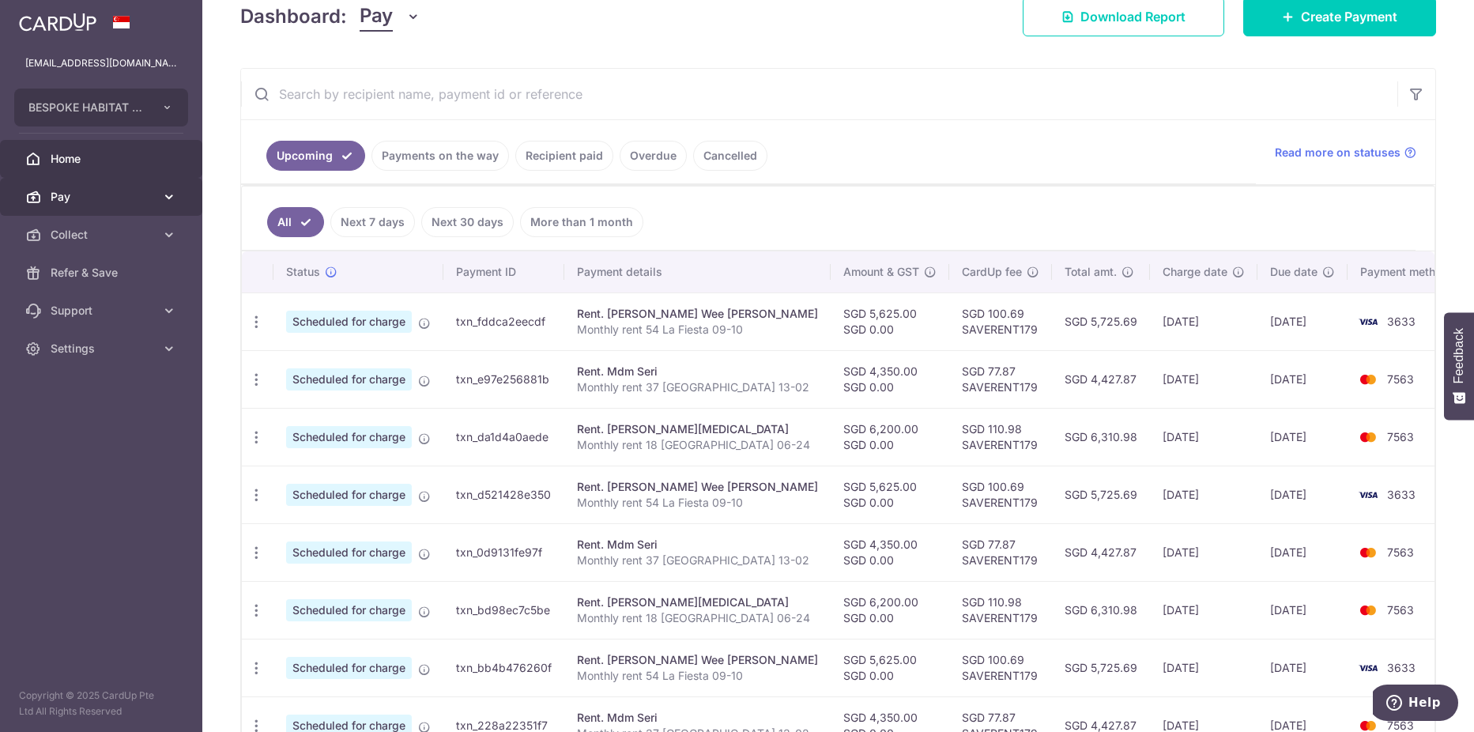
click at [168, 198] on icon at bounding box center [169, 197] width 16 height 16
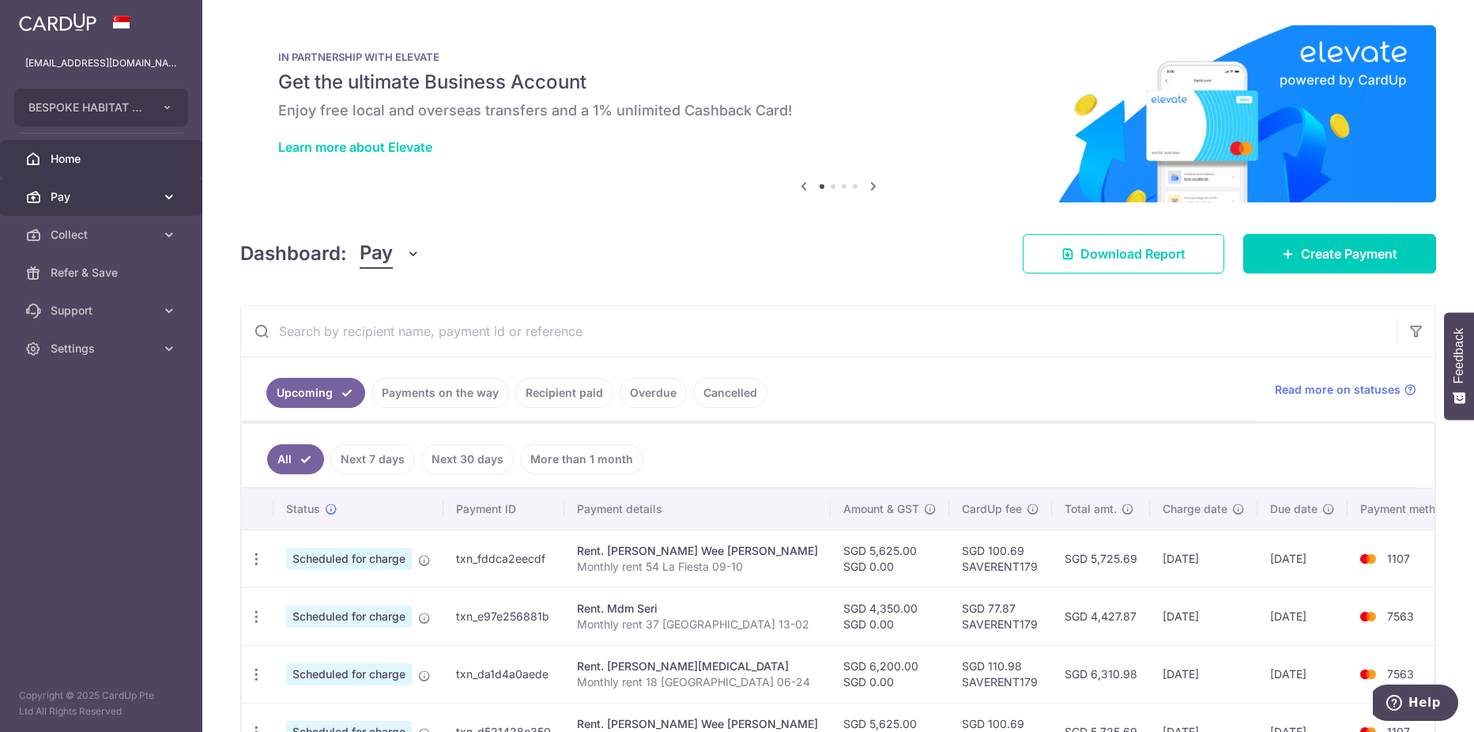
click at [164, 198] on icon at bounding box center [169, 197] width 16 height 16
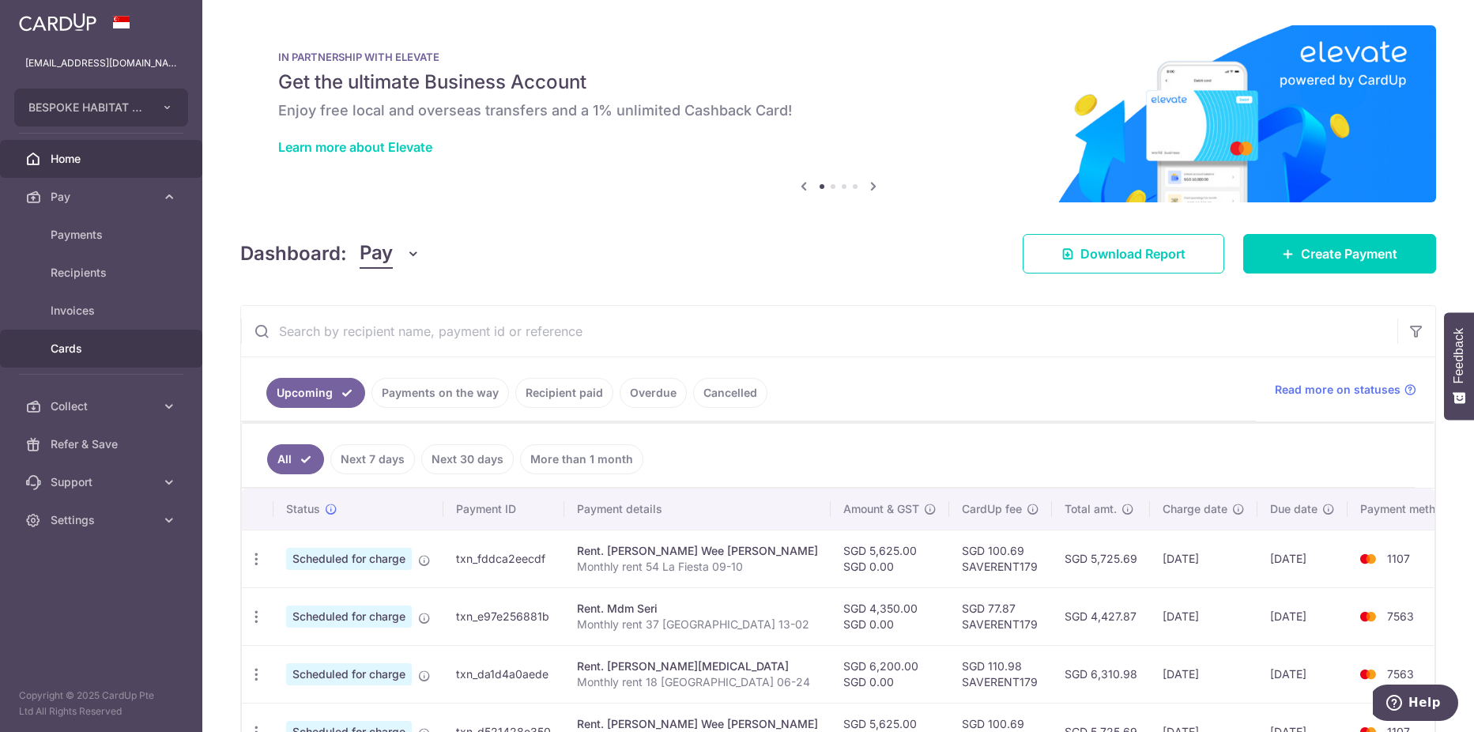
click at [126, 345] on span "Cards" at bounding box center [103, 349] width 104 height 16
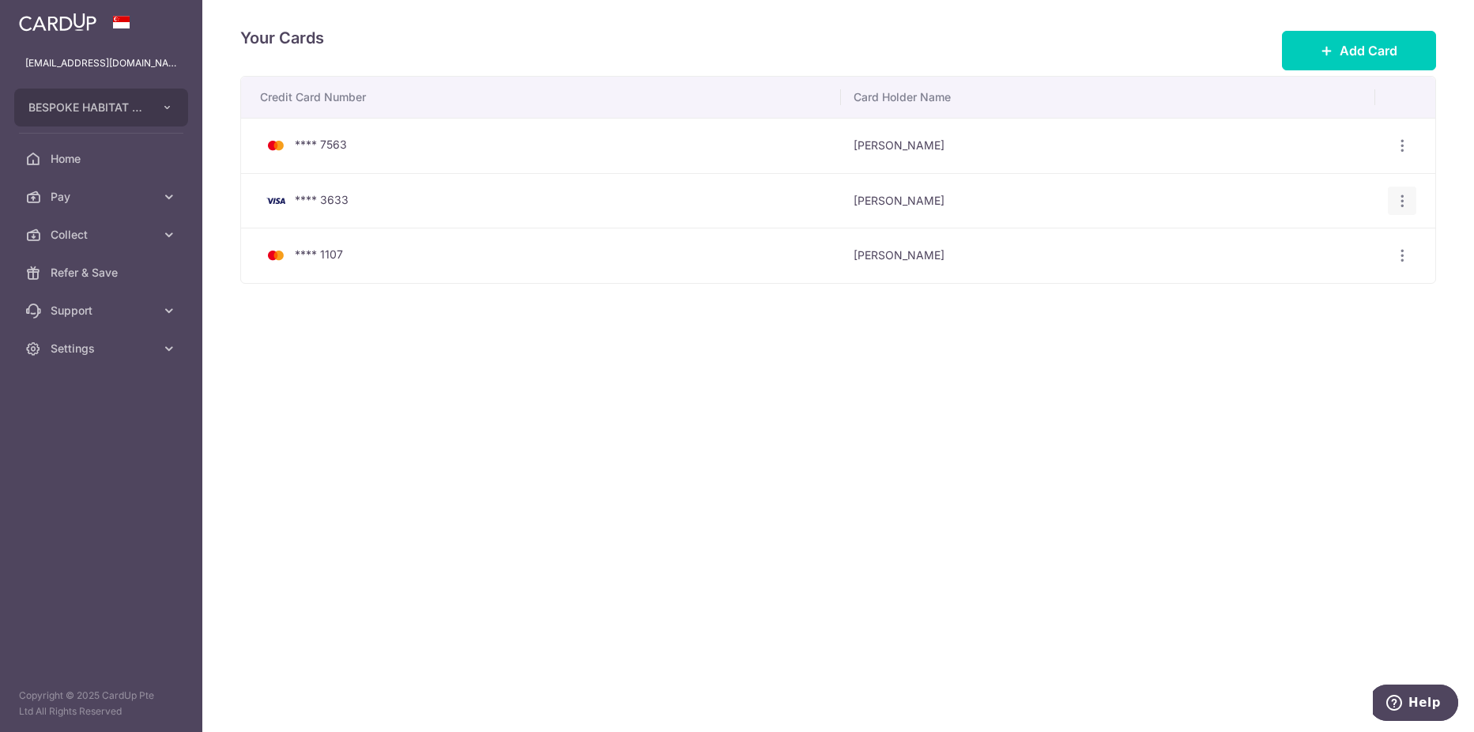
click at [1402, 154] on icon "button" at bounding box center [1402, 146] width 17 height 17
click at [1322, 277] on span "Delete" at bounding box center [1348, 282] width 107 height 19
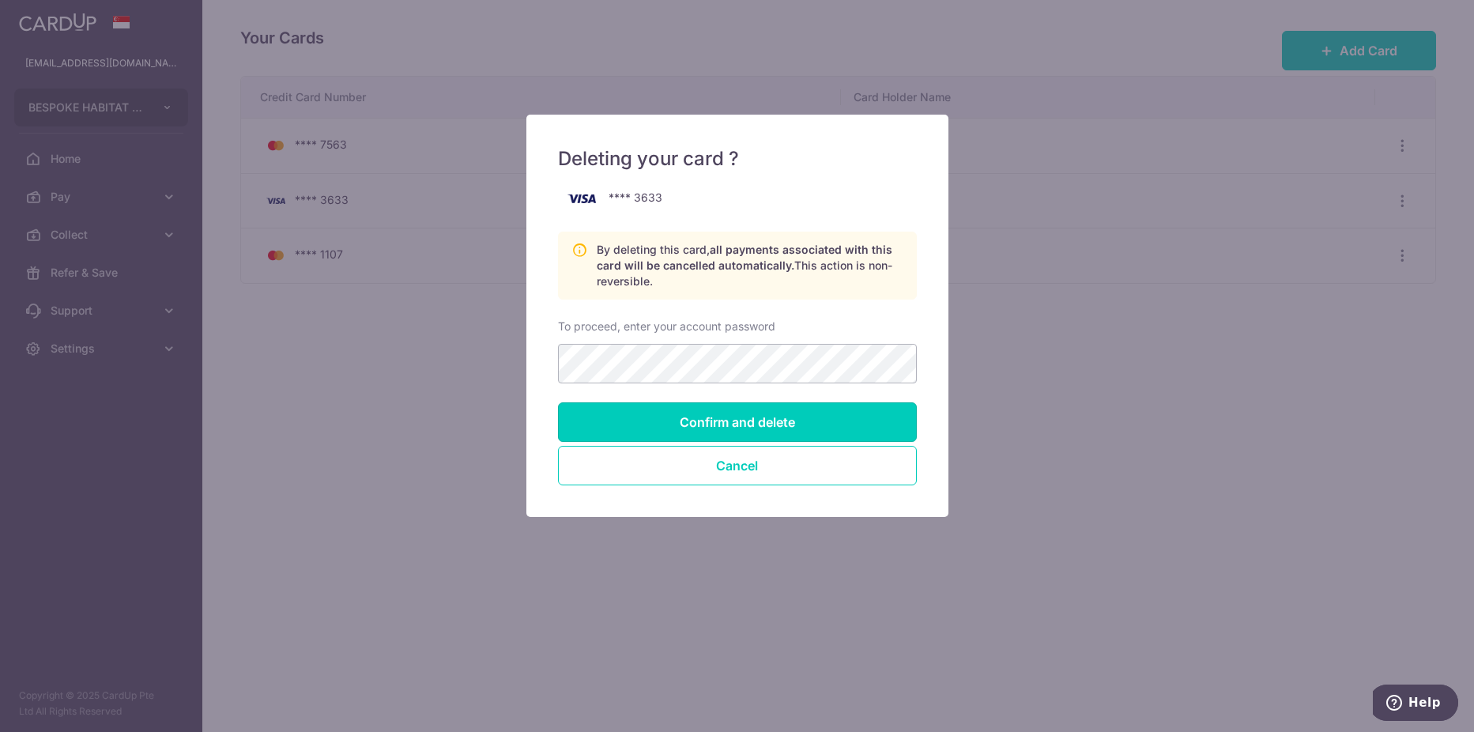
click at [765, 415] on input "Confirm and delete" at bounding box center [737, 422] width 359 height 40
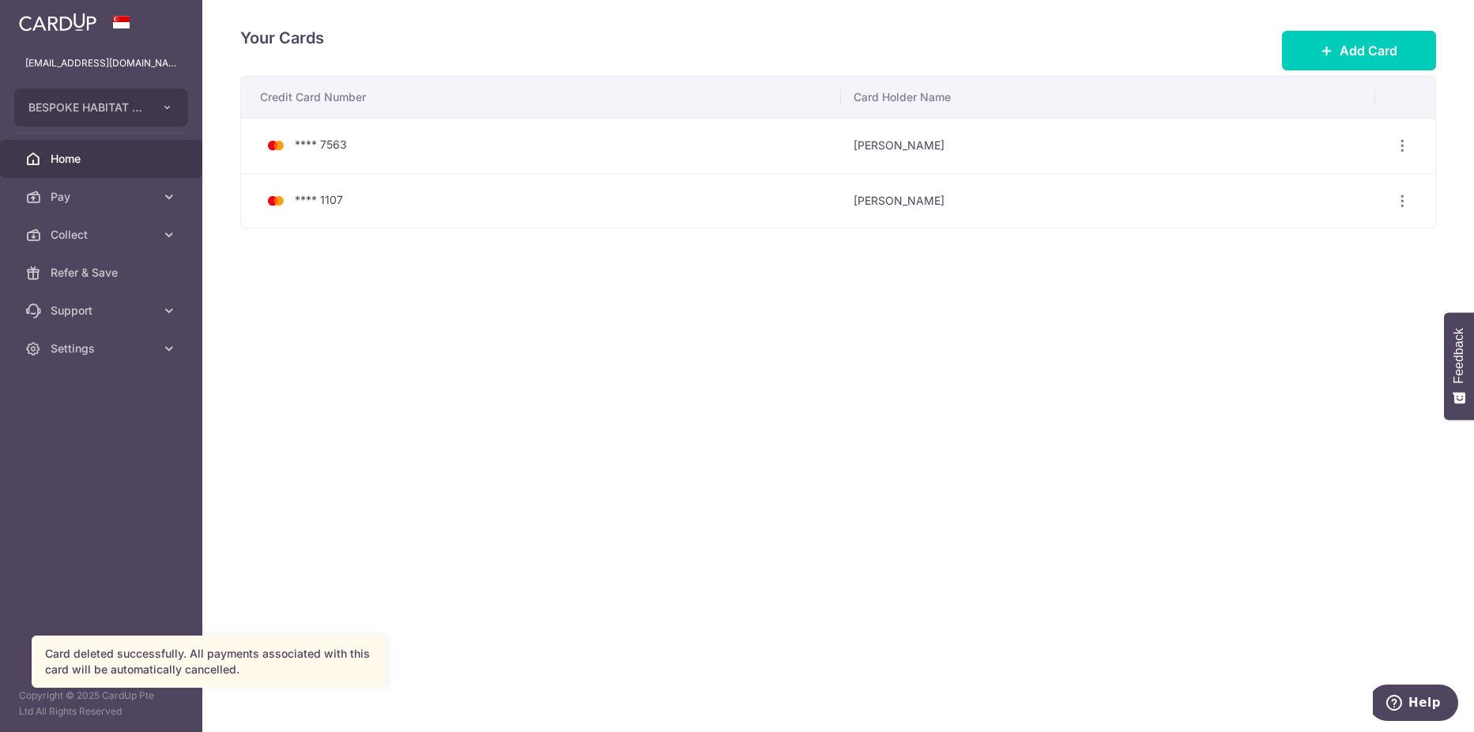
click at [122, 164] on span "Home" at bounding box center [103, 159] width 104 height 16
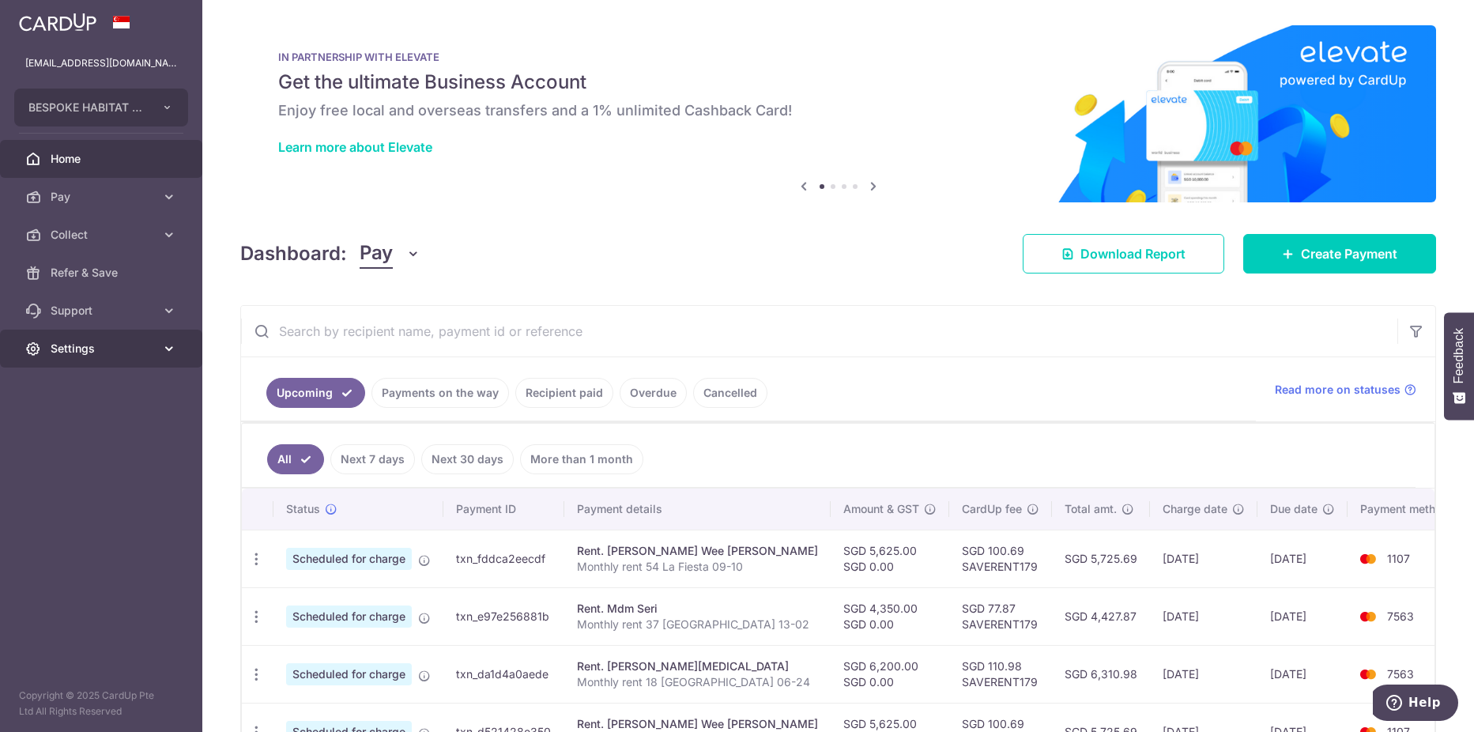
click at [104, 349] on span "Settings" at bounding box center [103, 349] width 104 height 16
click at [81, 420] on span "Logout" at bounding box center [103, 424] width 104 height 16
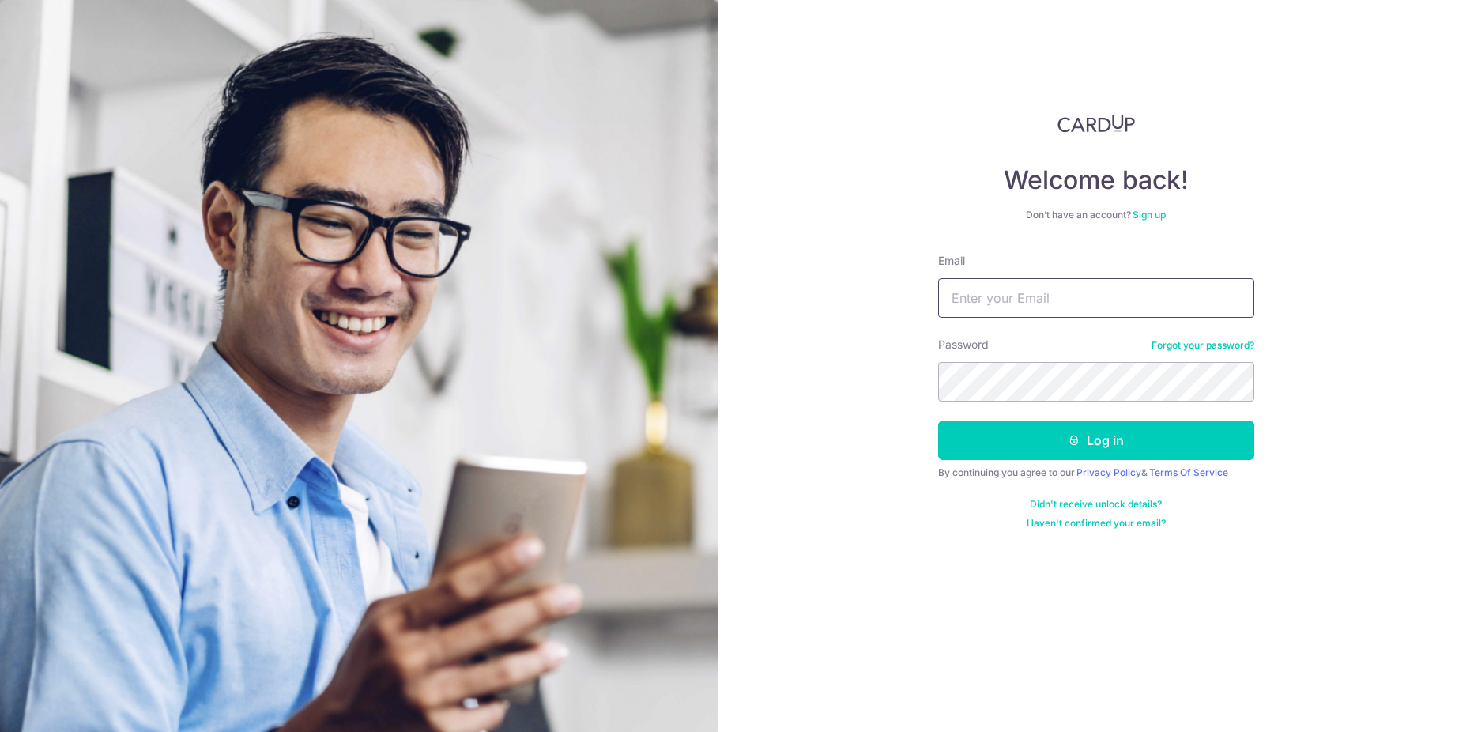
click at [986, 290] on input "Email" at bounding box center [1096, 298] width 316 height 40
type input "[EMAIL_ADDRESS][DOMAIN_NAME]"
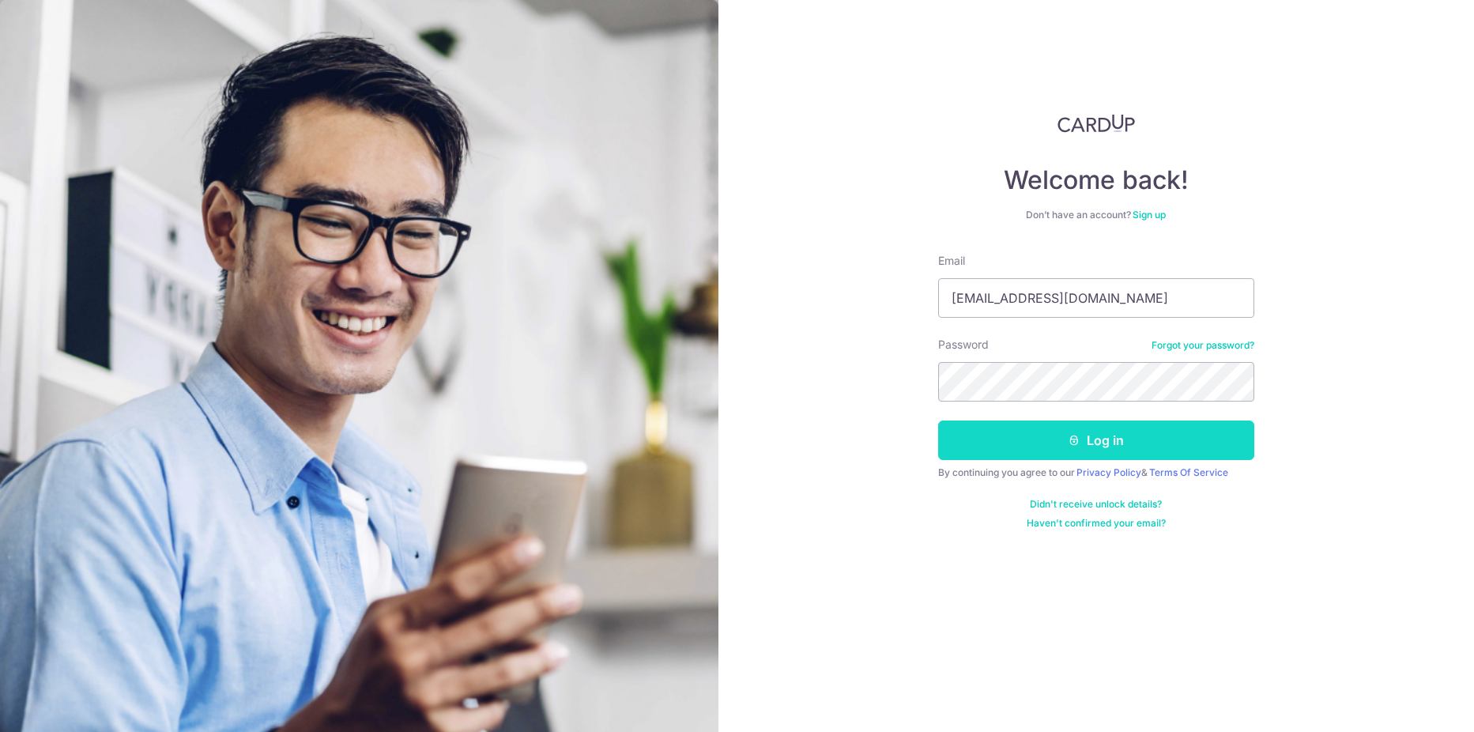
click at [1026, 458] on button "Log in" at bounding box center [1096, 440] width 316 height 40
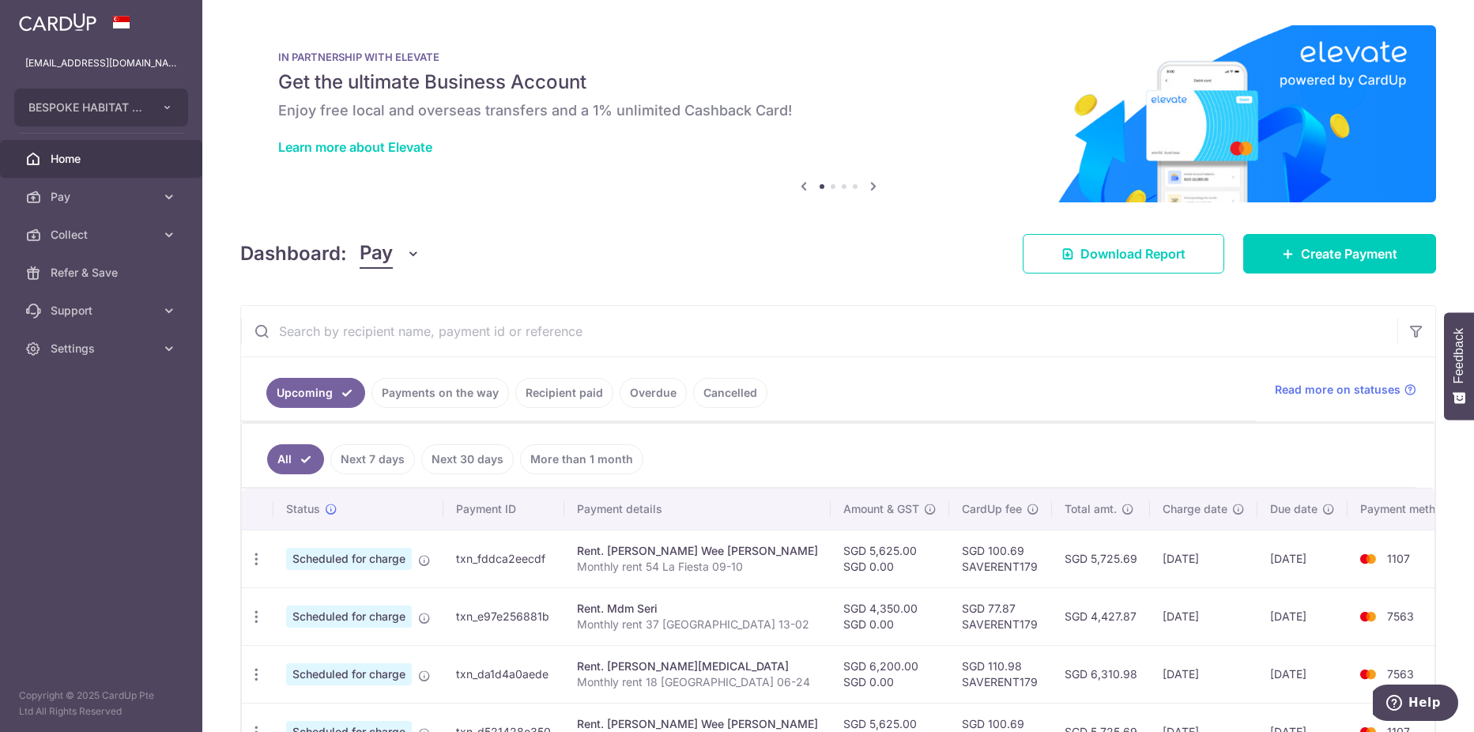
click at [494, 397] on link "Payments on the way" at bounding box center [440, 393] width 138 height 30
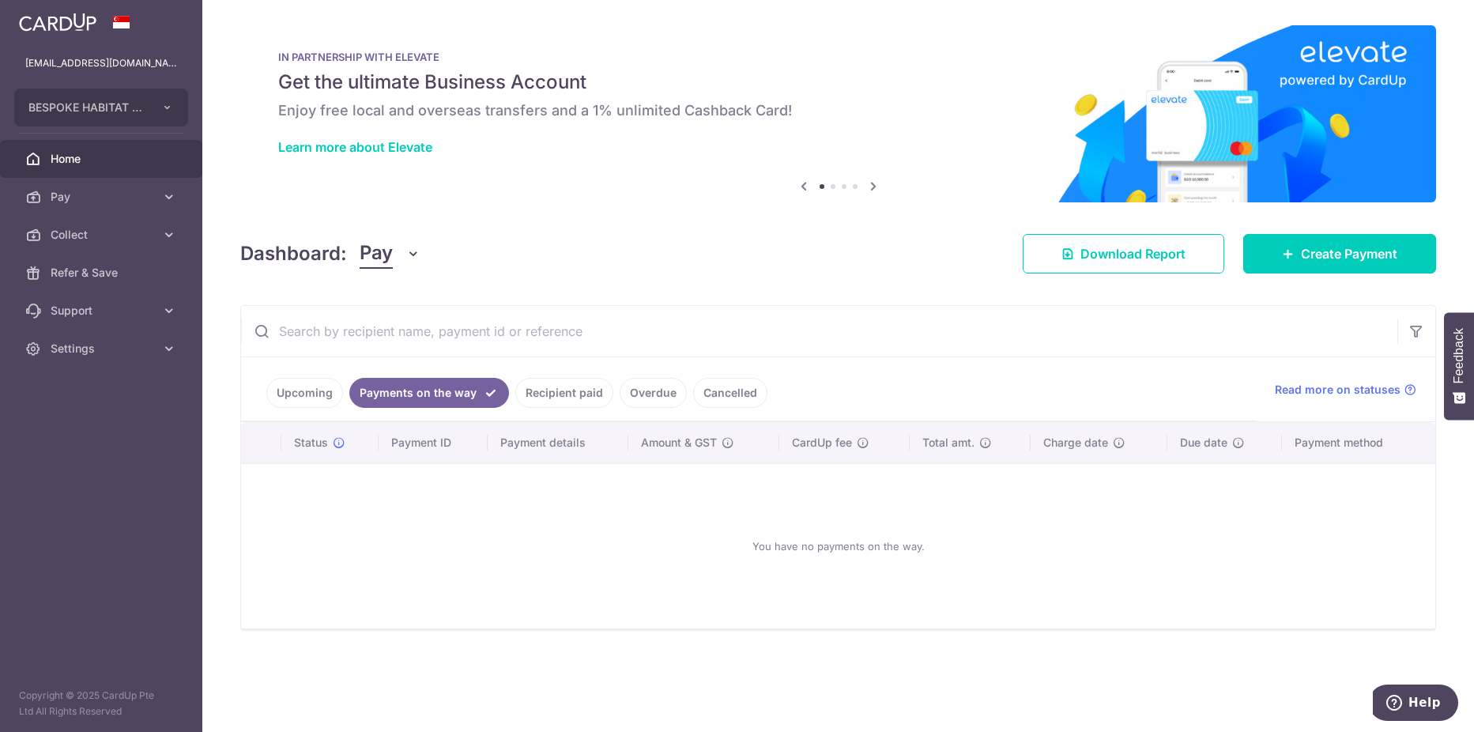
click at [546, 393] on link "Recipient paid" at bounding box center [564, 393] width 98 height 30
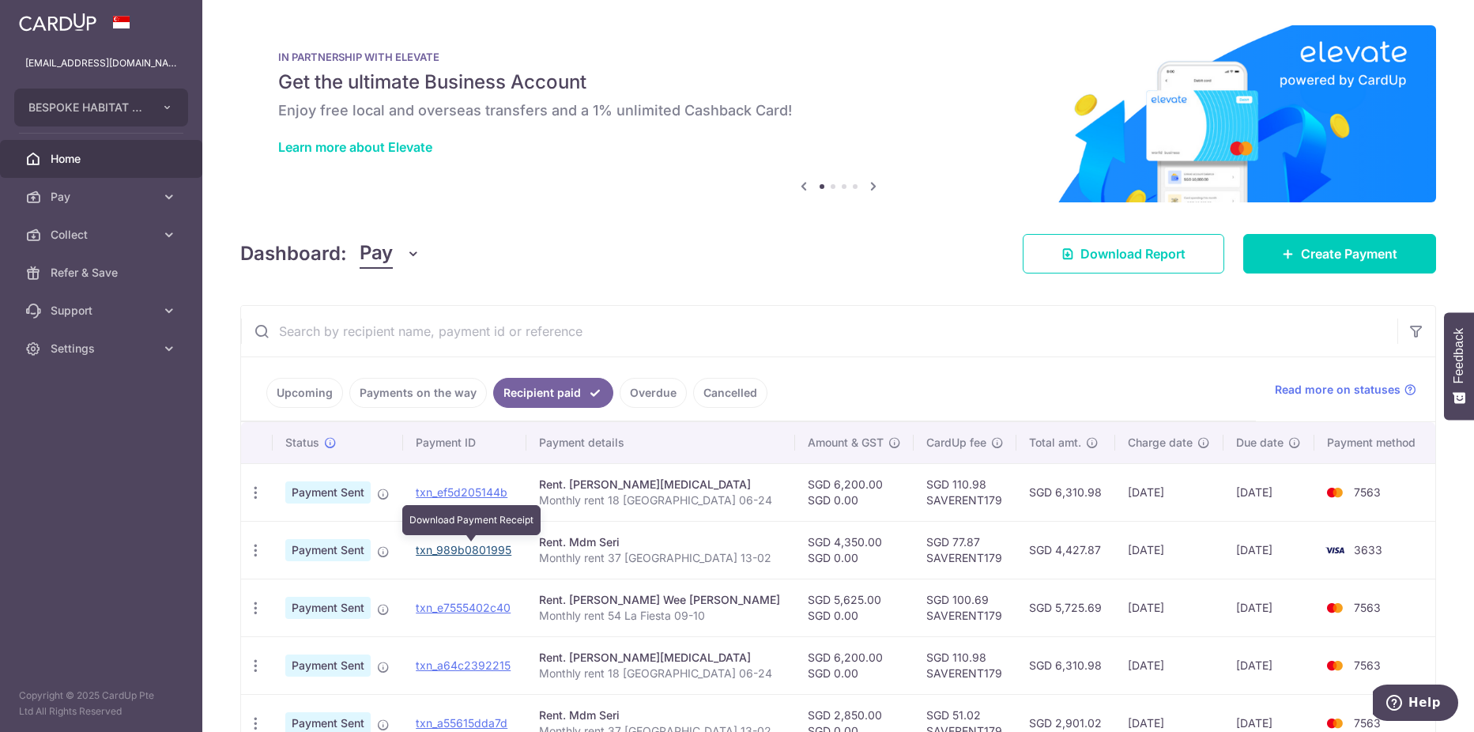
drag, startPoint x: 499, startPoint y: 555, endPoint x: 808, endPoint y: 47, distance: 594.7
click at [499, 555] on link "txn_989b0801995" at bounding box center [464, 549] width 96 height 13
